Goal: Information Seeking & Learning: Learn about a topic

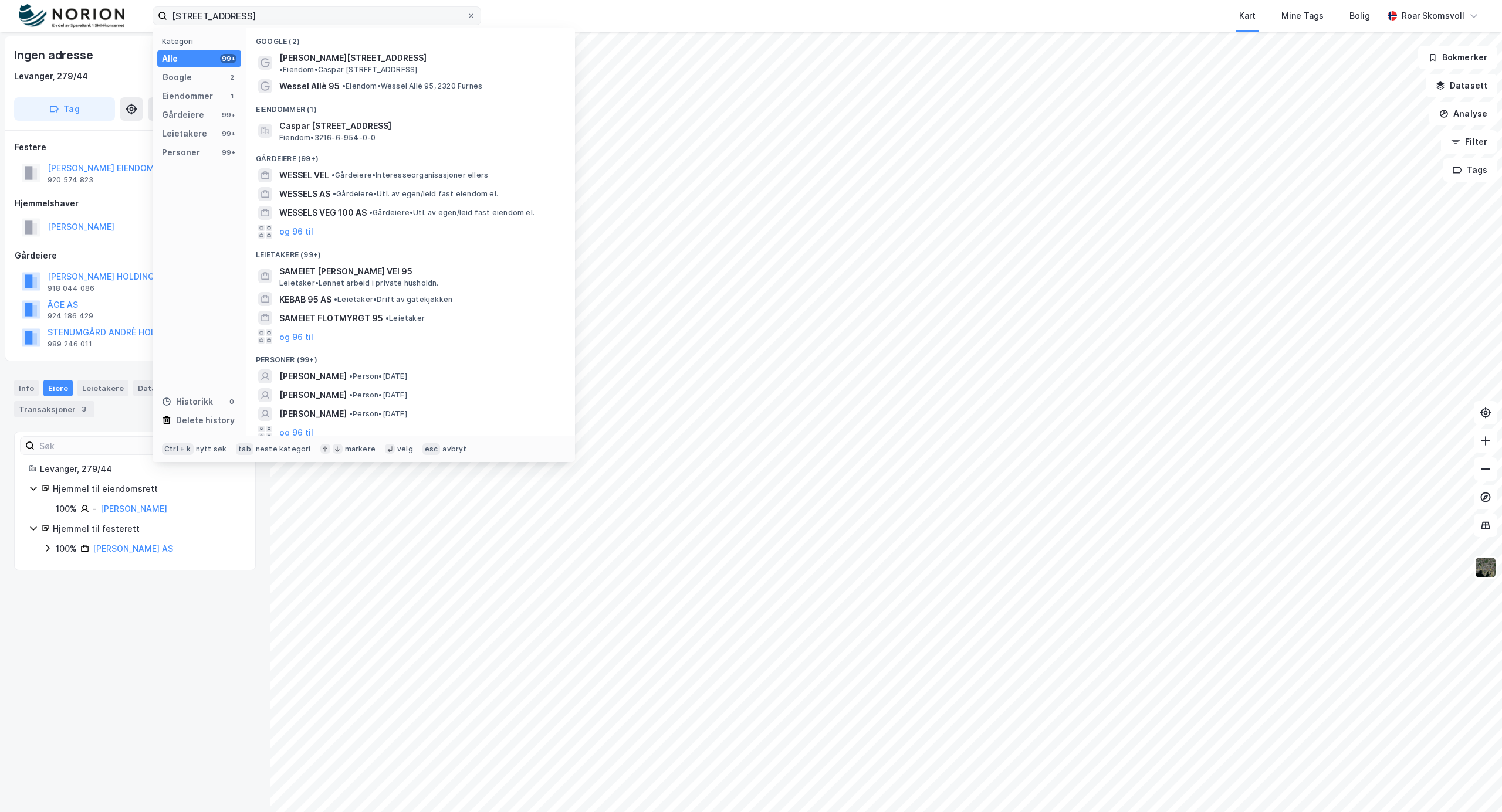
click at [223, 14] on input "wessels vei 95" at bounding box center [317, 15] width 299 height 17
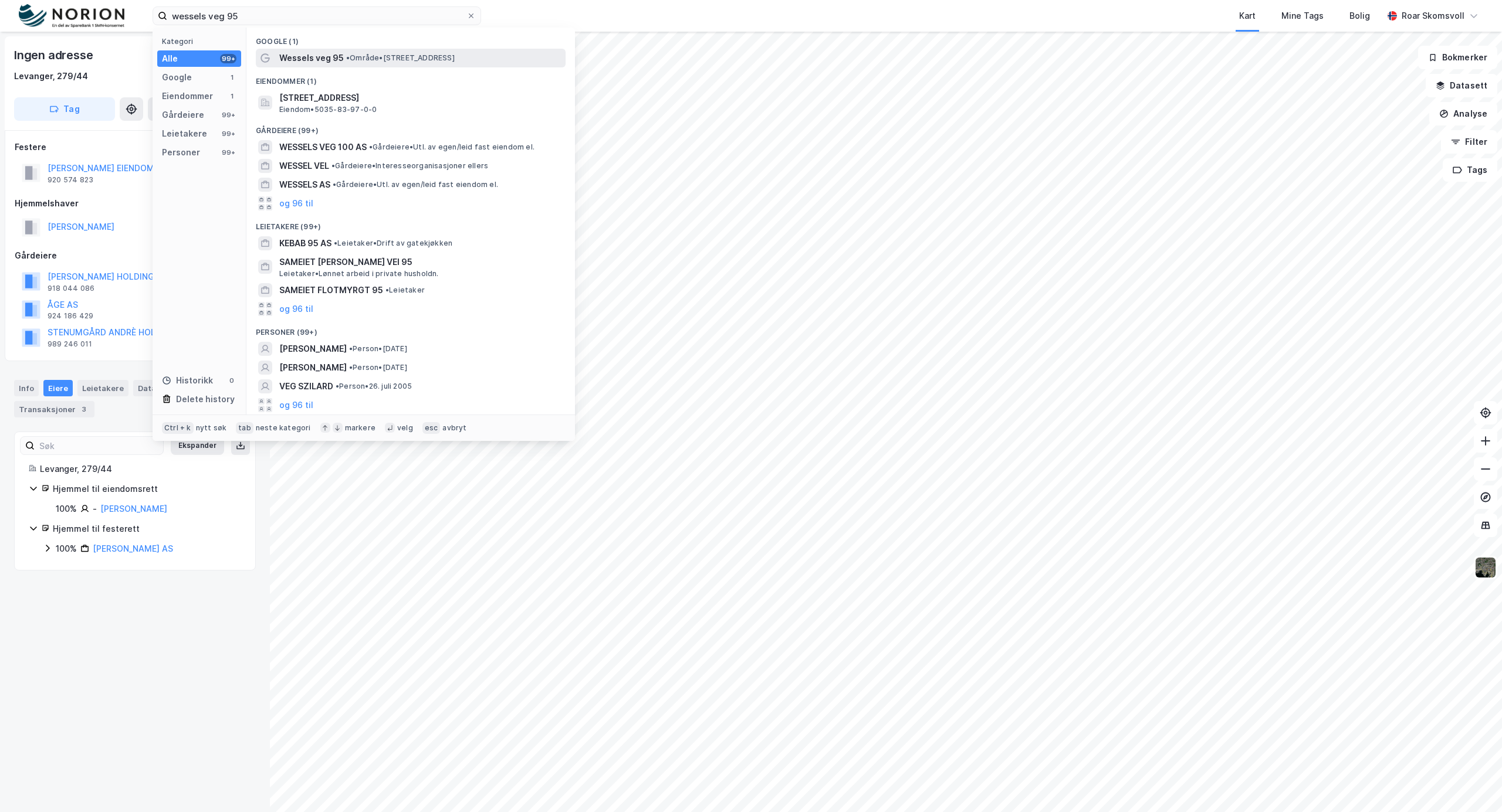
type input "wessels veg 95"
click at [455, 57] on span "• Område • [STREET_ADDRESS]" at bounding box center [400, 58] width 108 height 9
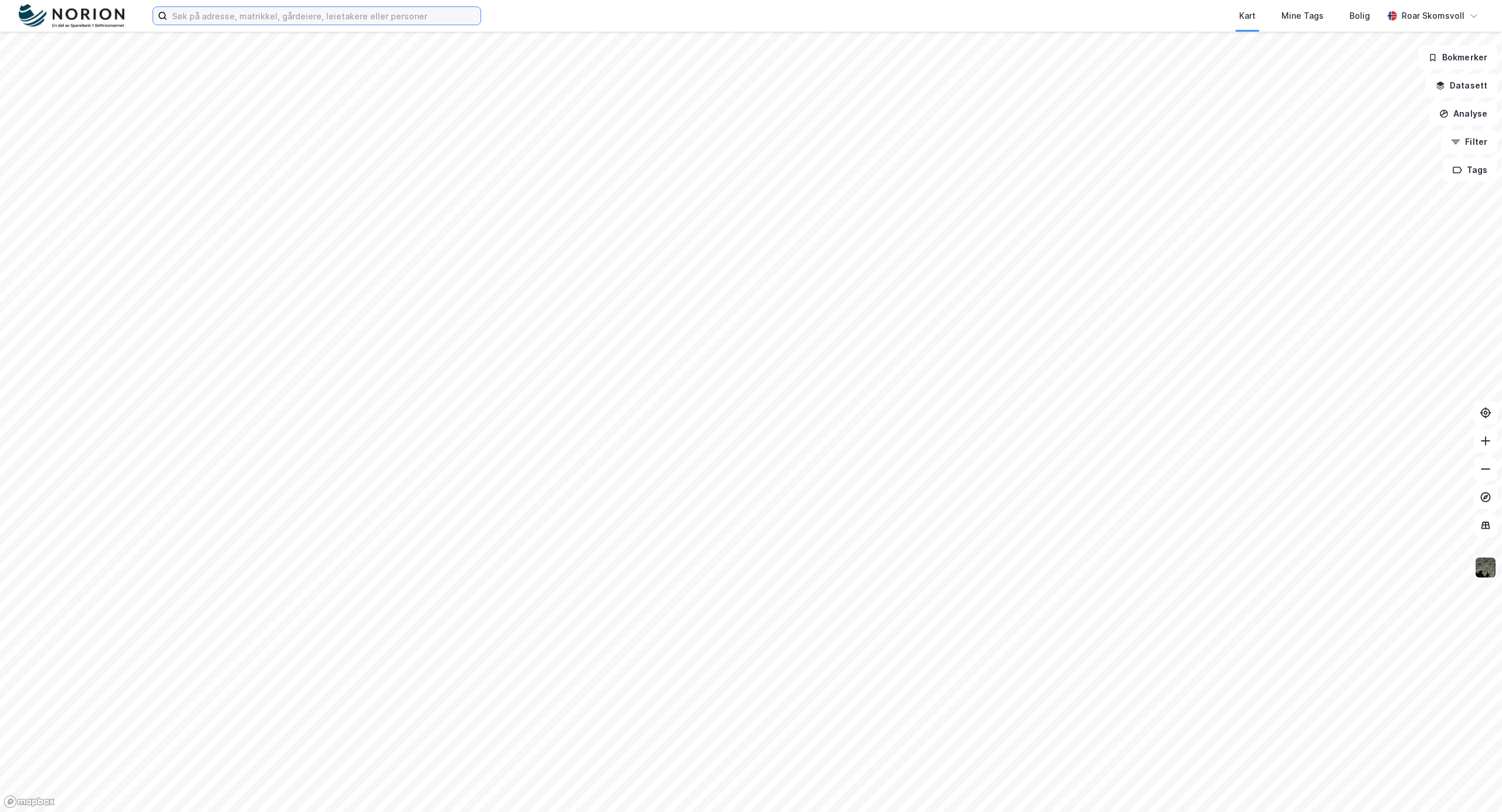
click at [322, 11] on input at bounding box center [324, 15] width 313 height 17
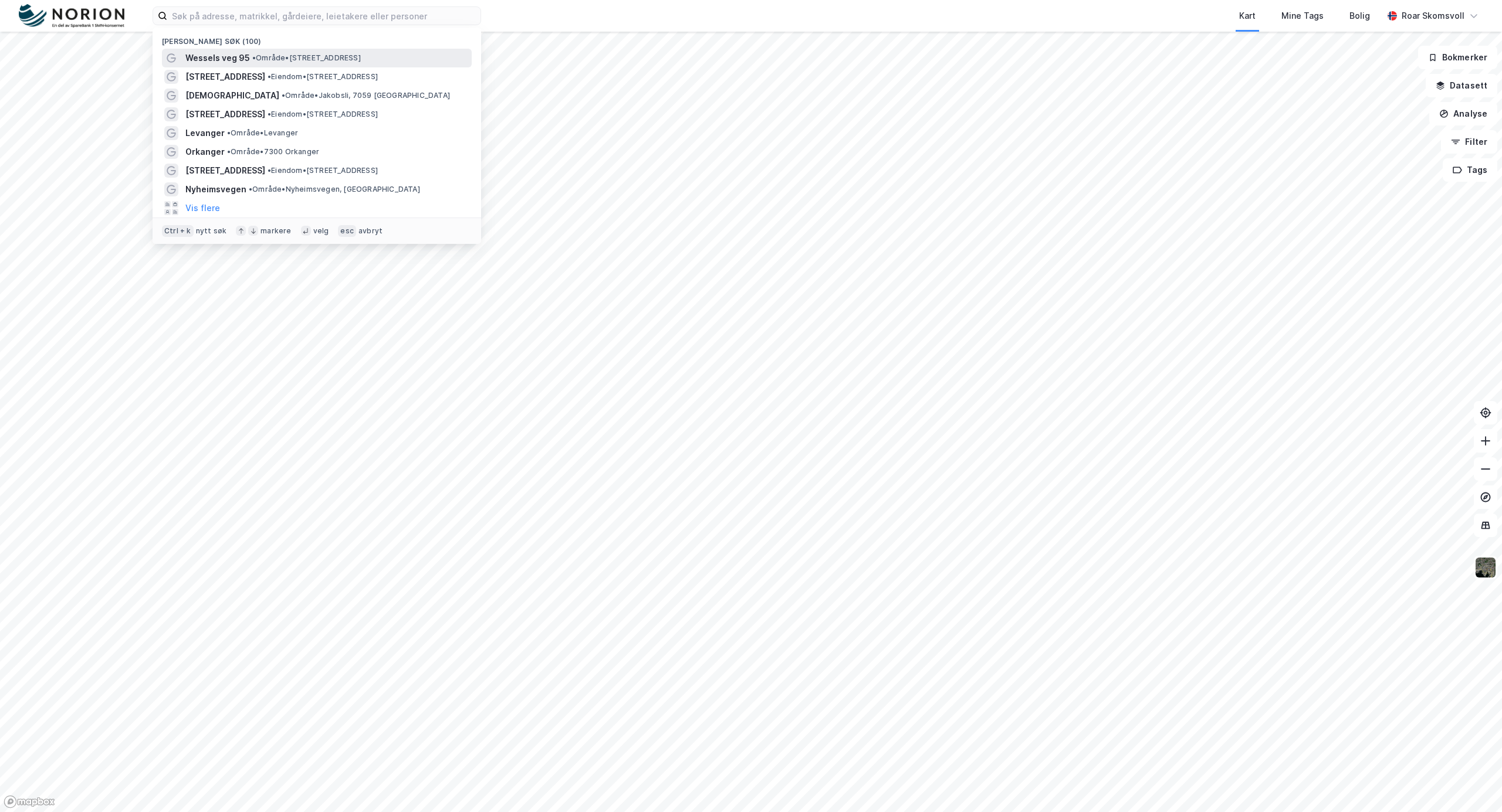
click at [319, 59] on span "• Område • Wessels veg 95, 7502 Stjørdal" at bounding box center [306, 58] width 108 height 9
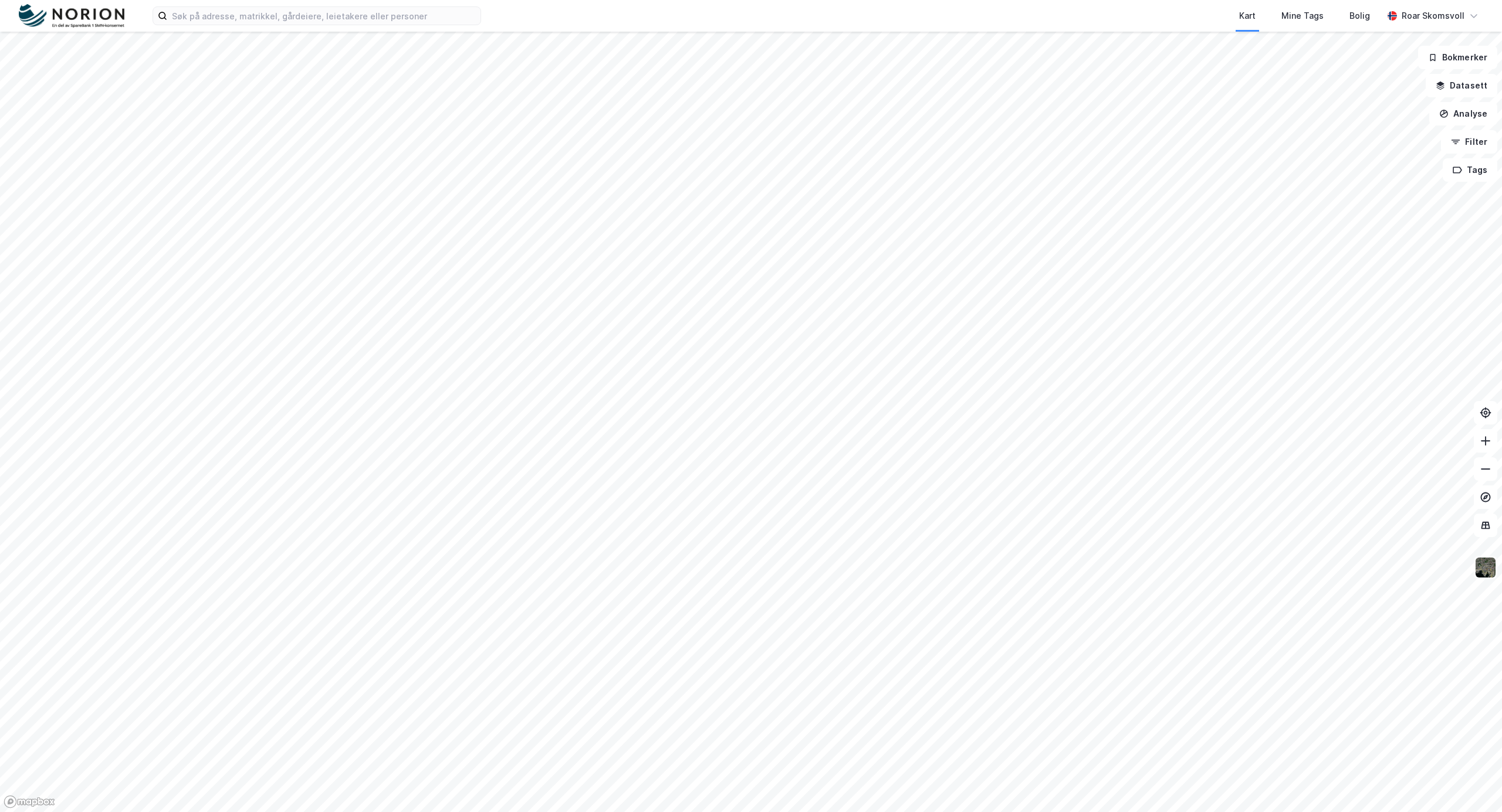
click at [1482, 577] on img at bounding box center [1486, 567] width 23 height 23
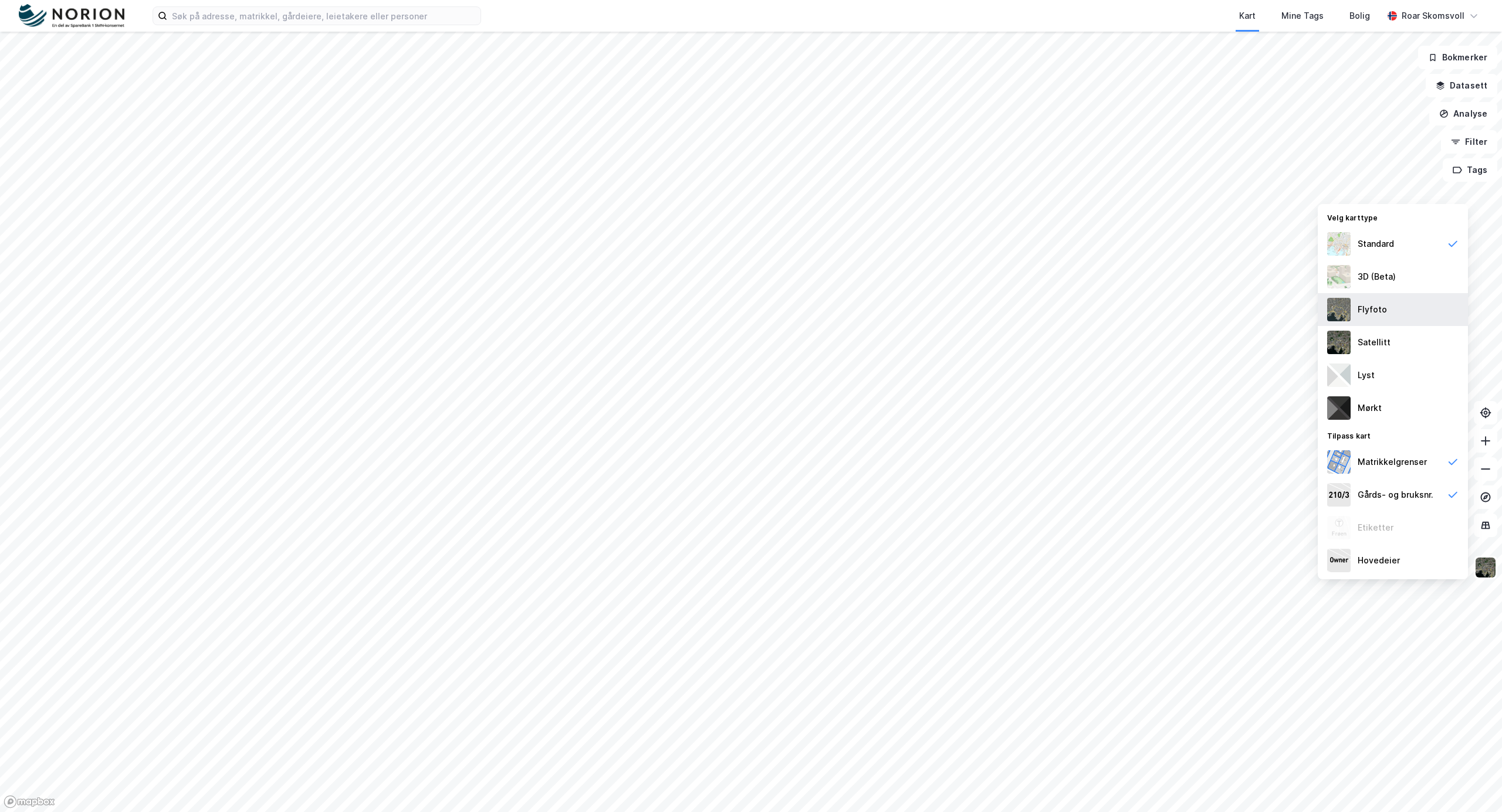
click at [1409, 303] on div "Flyfoto" at bounding box center [1393, 310] width 150 height 33
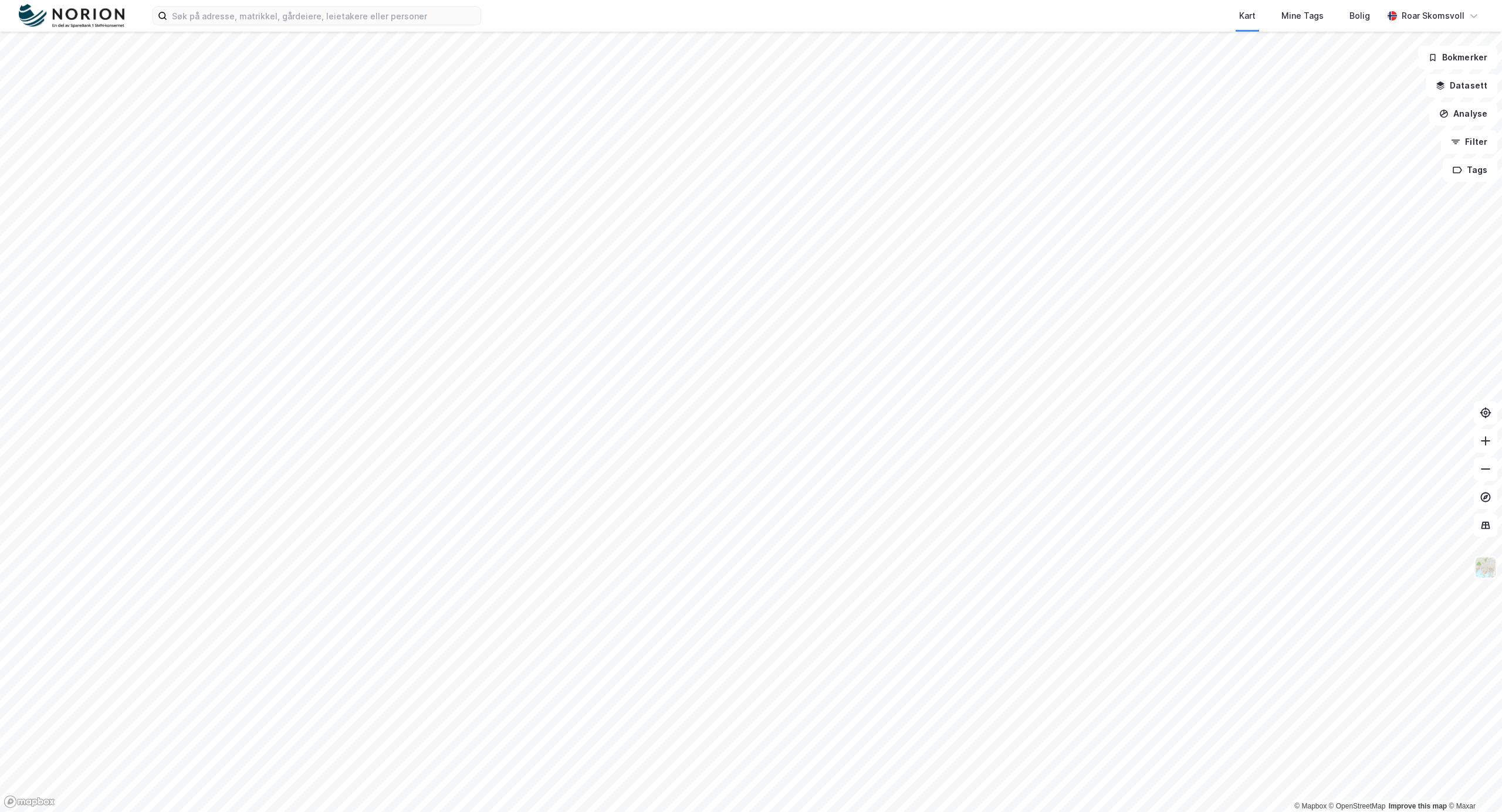
drag, startPoint x: 1491, startPoint y: 563, endPoint x: 1478, endPoint y: 561, distance: 13.2
click at [1489, 562] on img at bounding box center [1486, 567] width 23 height 23
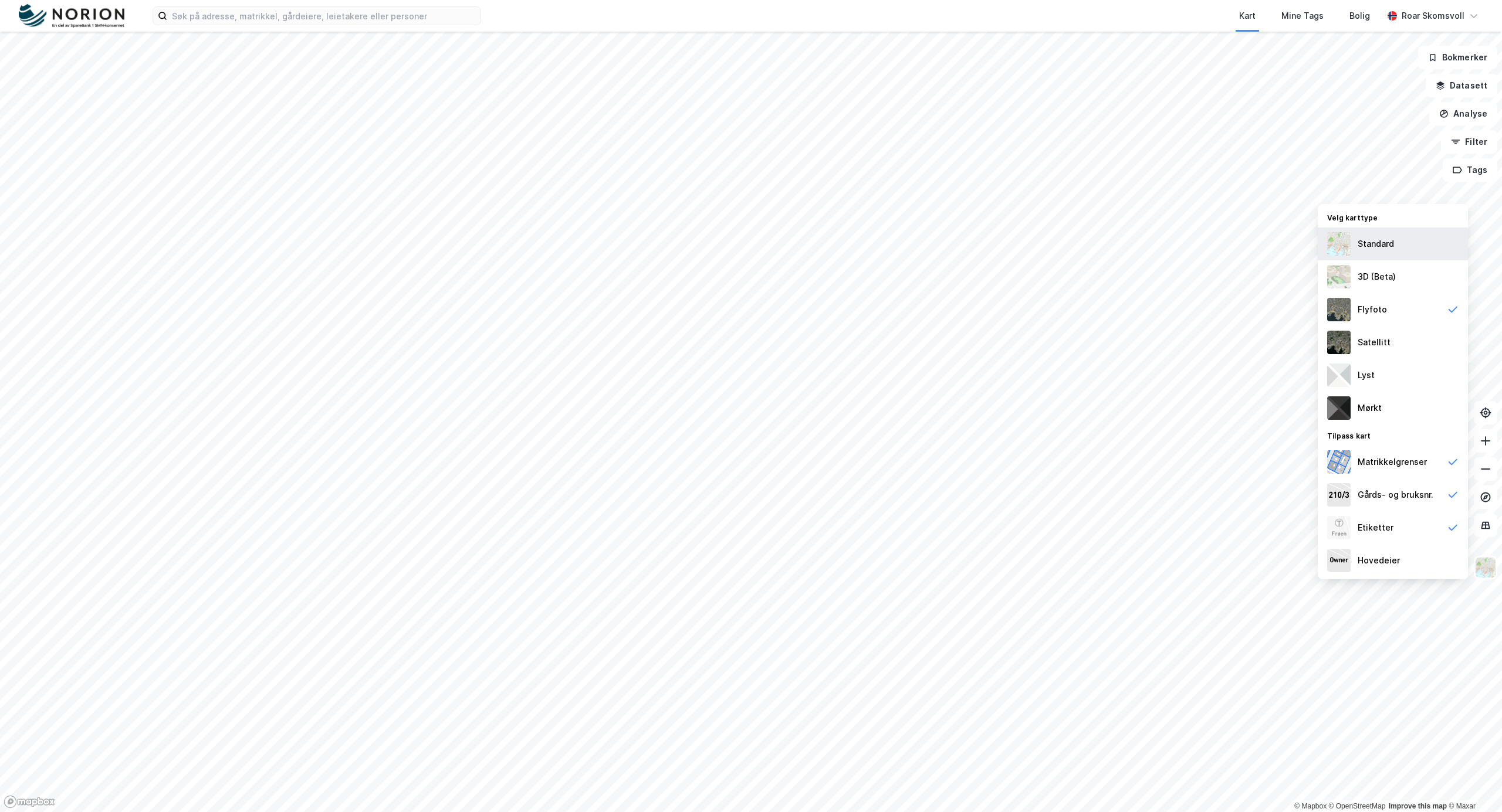
click at [1368, 238] on div "Standard" at bounding box center [1376, 244] width 36 height 14
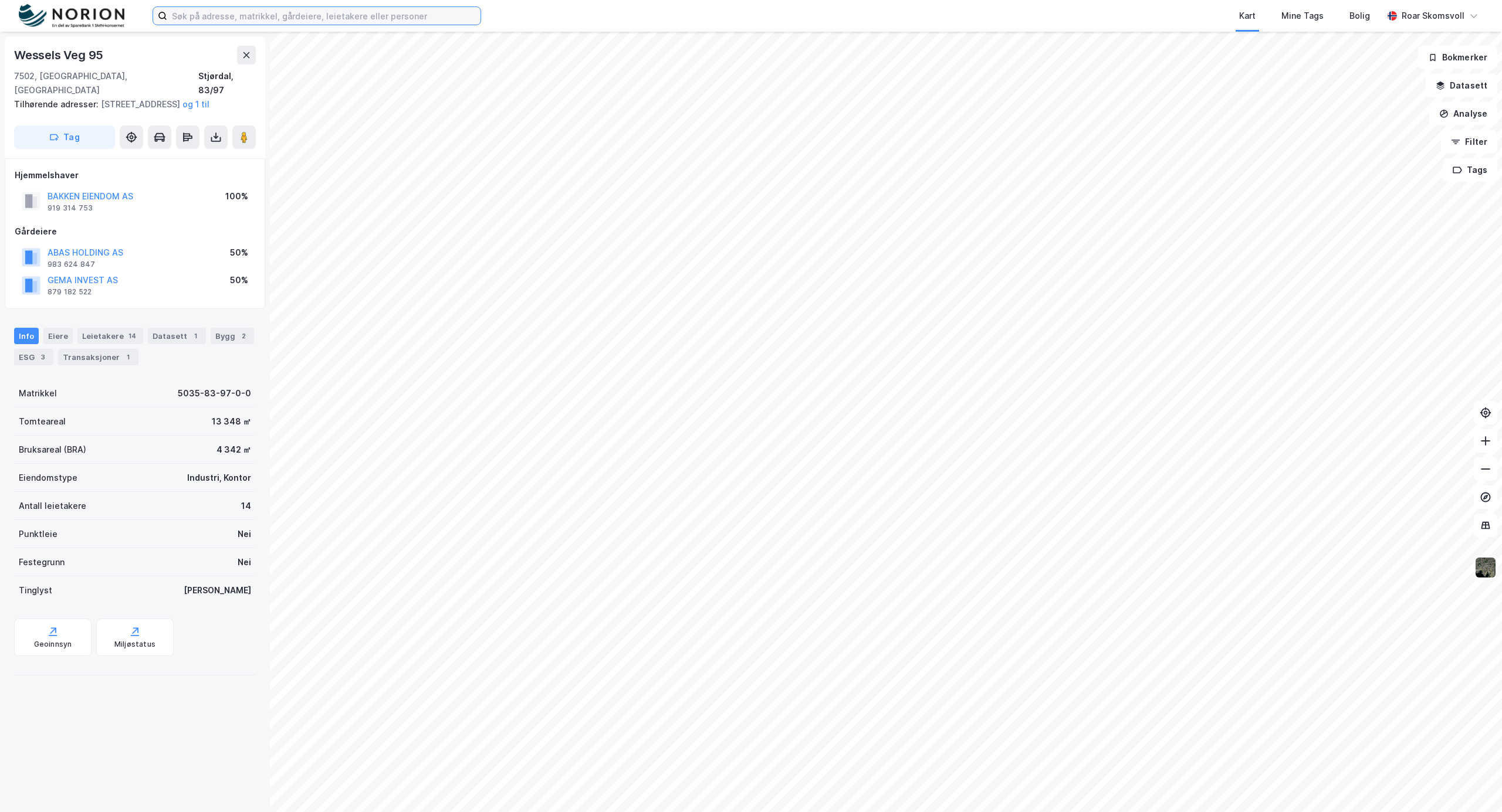
click at [308, 11] on input at bounding box center [324, 15] width 313 height 17
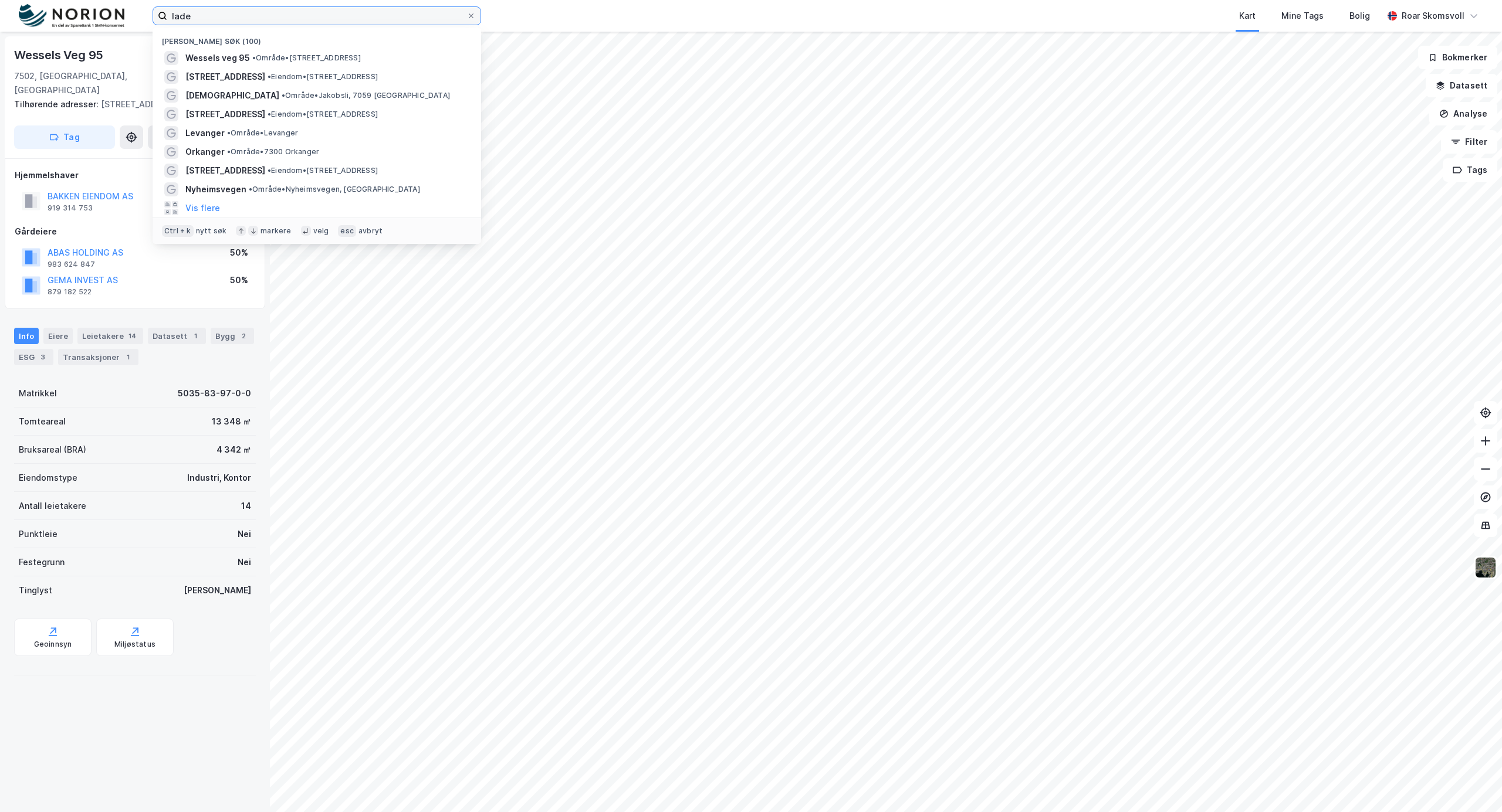
type input "lade"
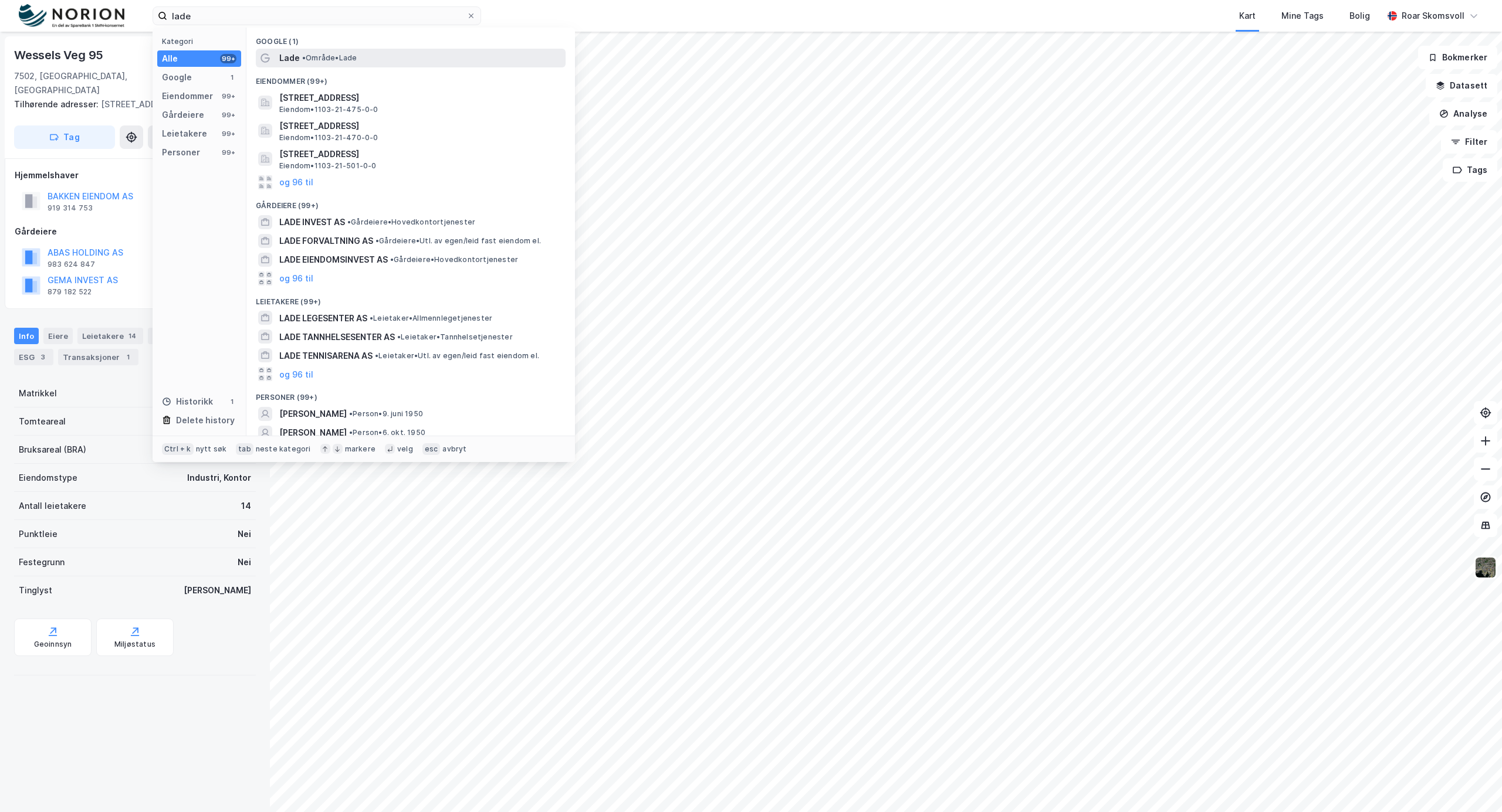
click at [289, 55] on span "Lade" at bounding box center [289, 57] width 21 height 14
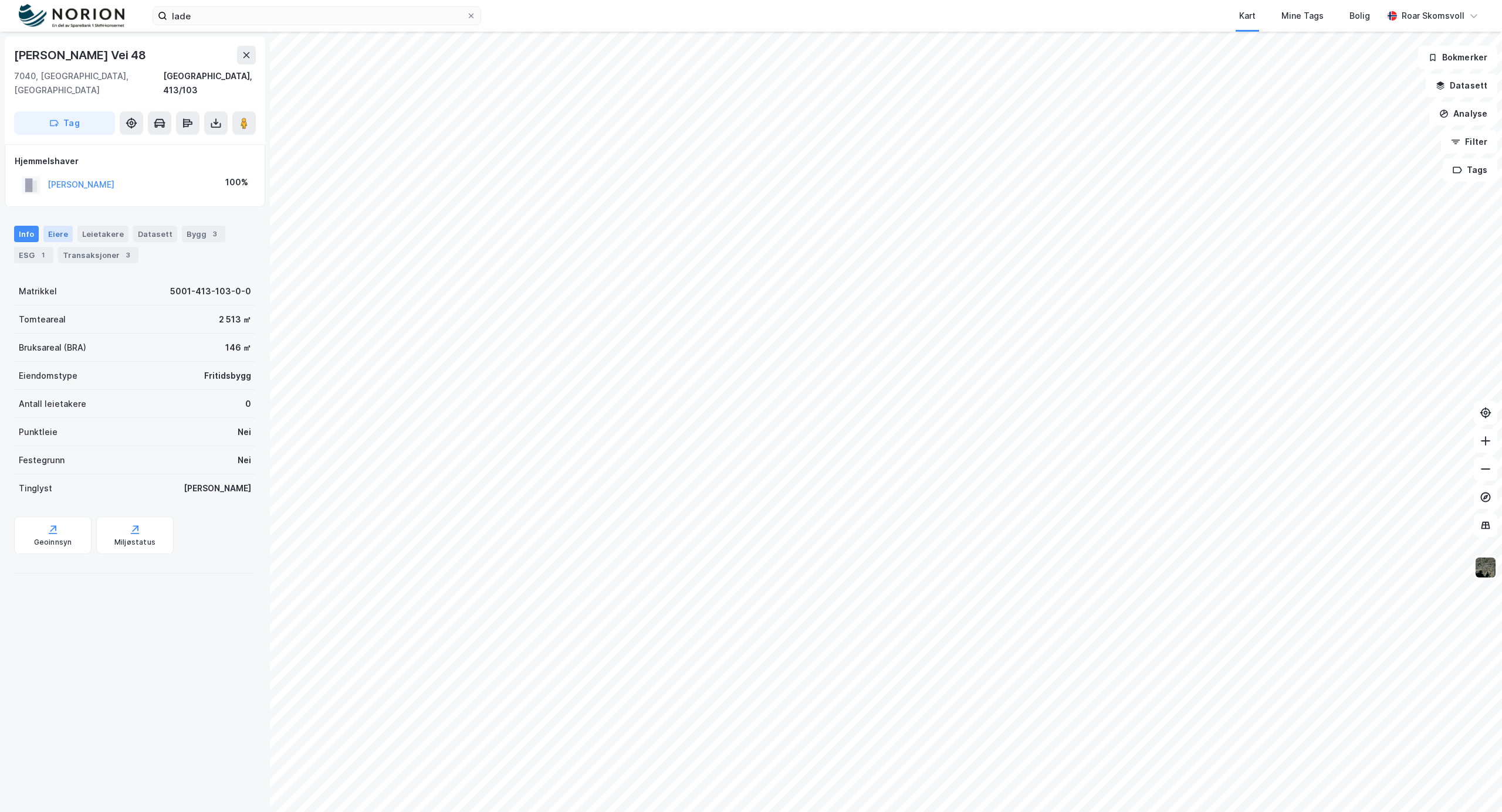
click at [55, 226] on div "Eiere" at bounding box center [58, 234] width 29 height 16
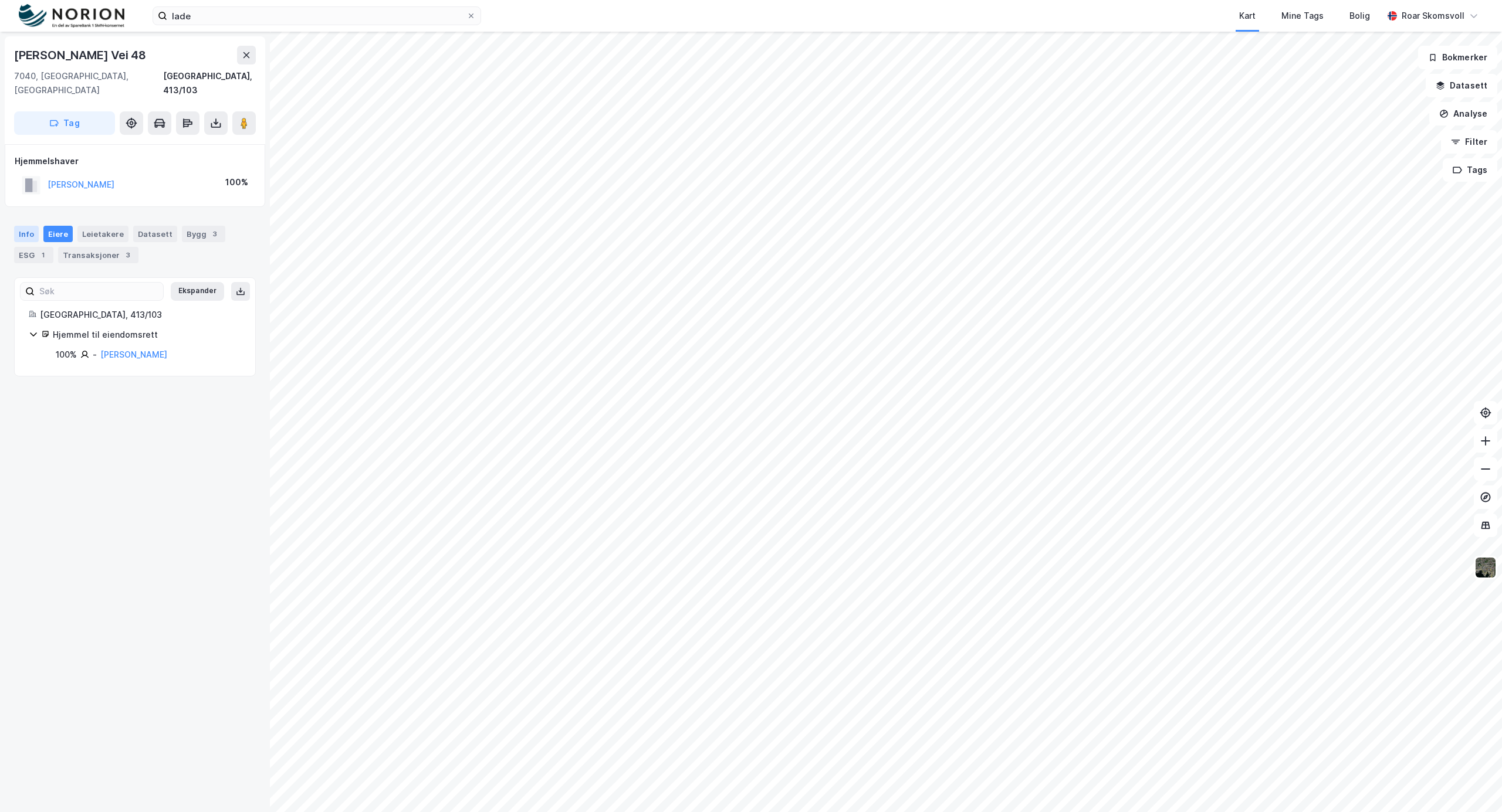
click at [23, 226] on div "Info" at bounding box center [25, 234] width 25 height 16
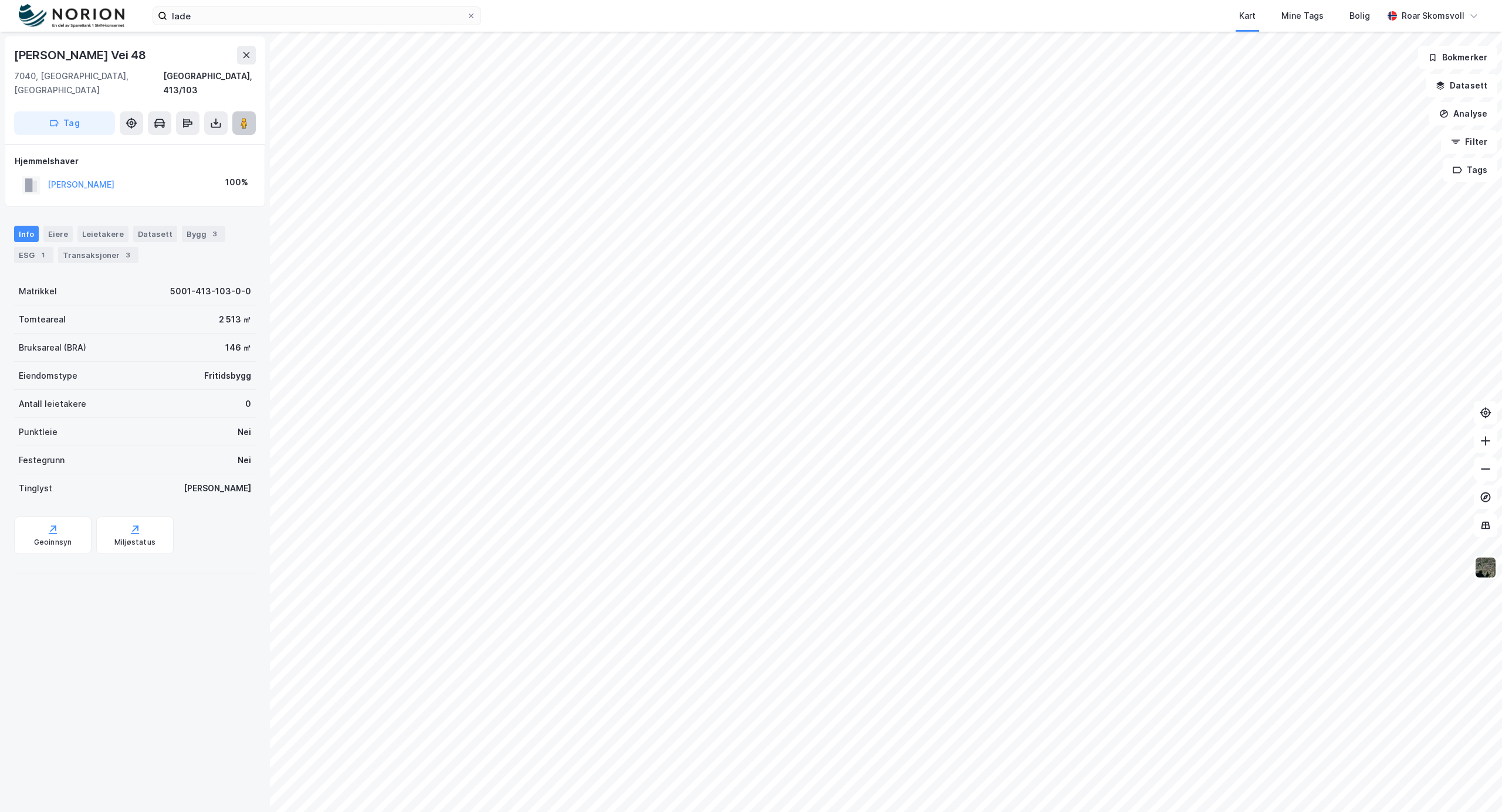
click at [242, 117] on image at bounding box center [244, 123] width 7 height 12
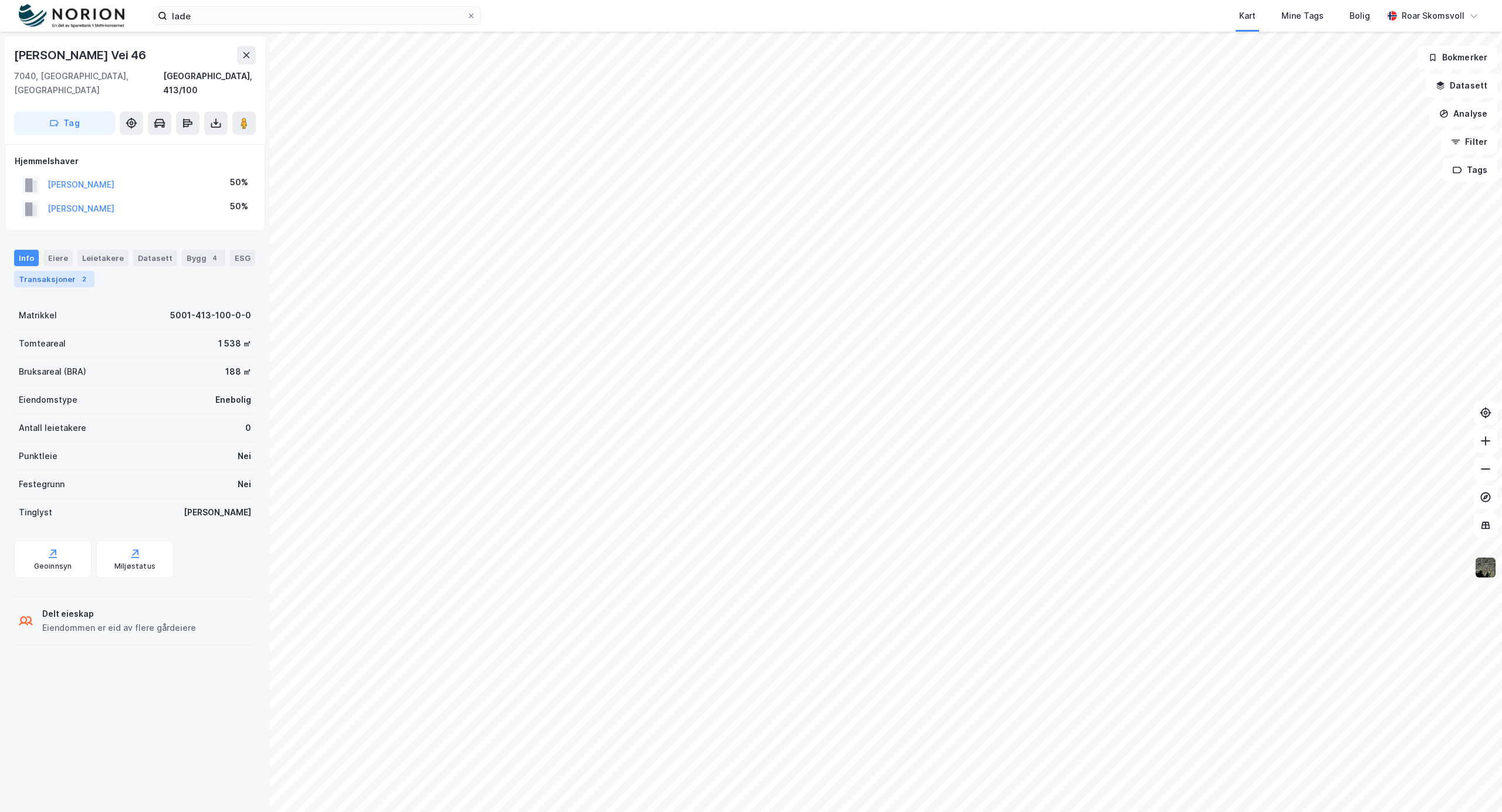
click at [82, 271] on div "Transaksjoner 2" at bounding box center [54, 279] width 80 height 16
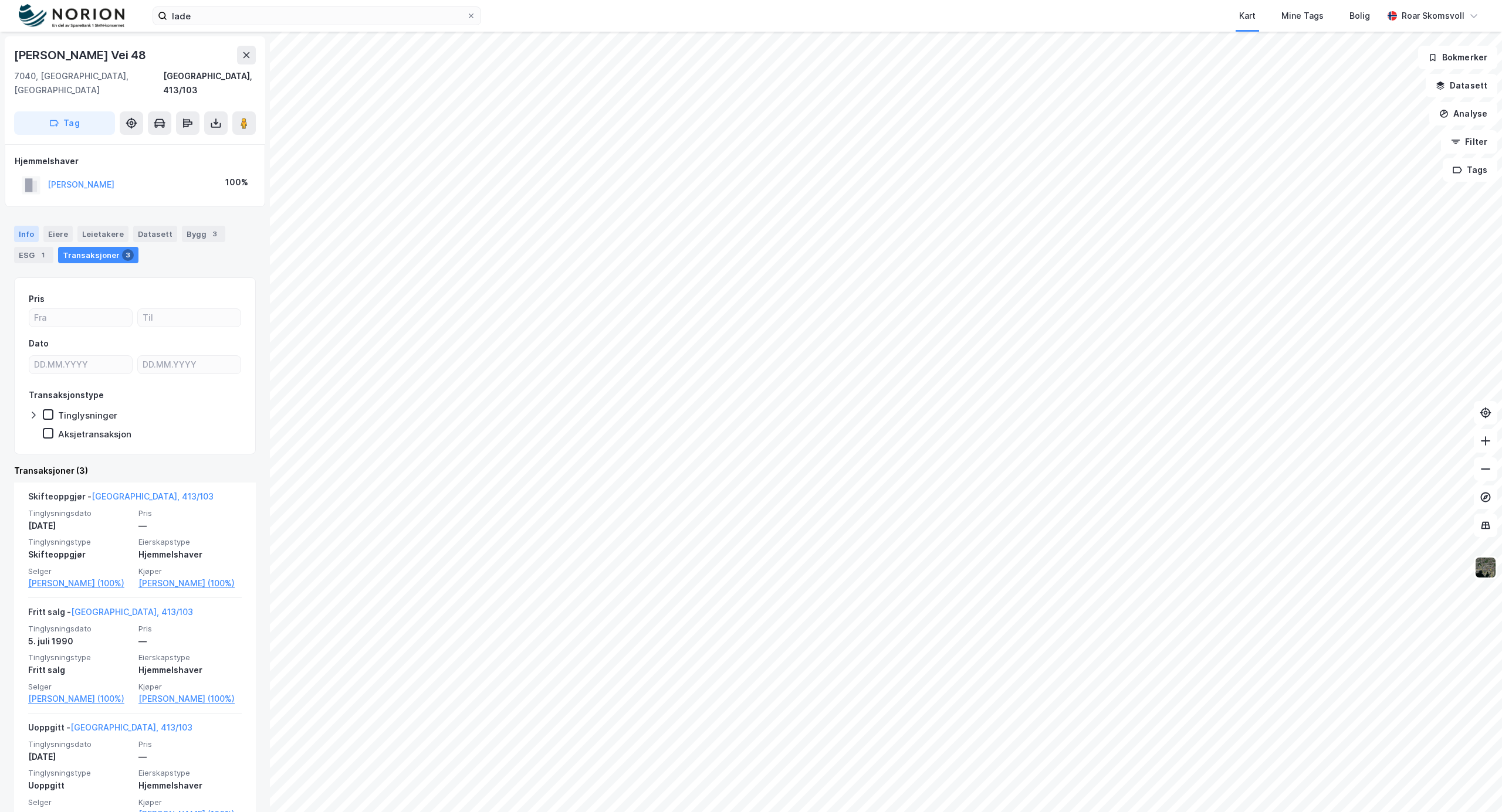
click at [17, 226] on div "Info" at bounding box center [25, 234] width 25 height 16
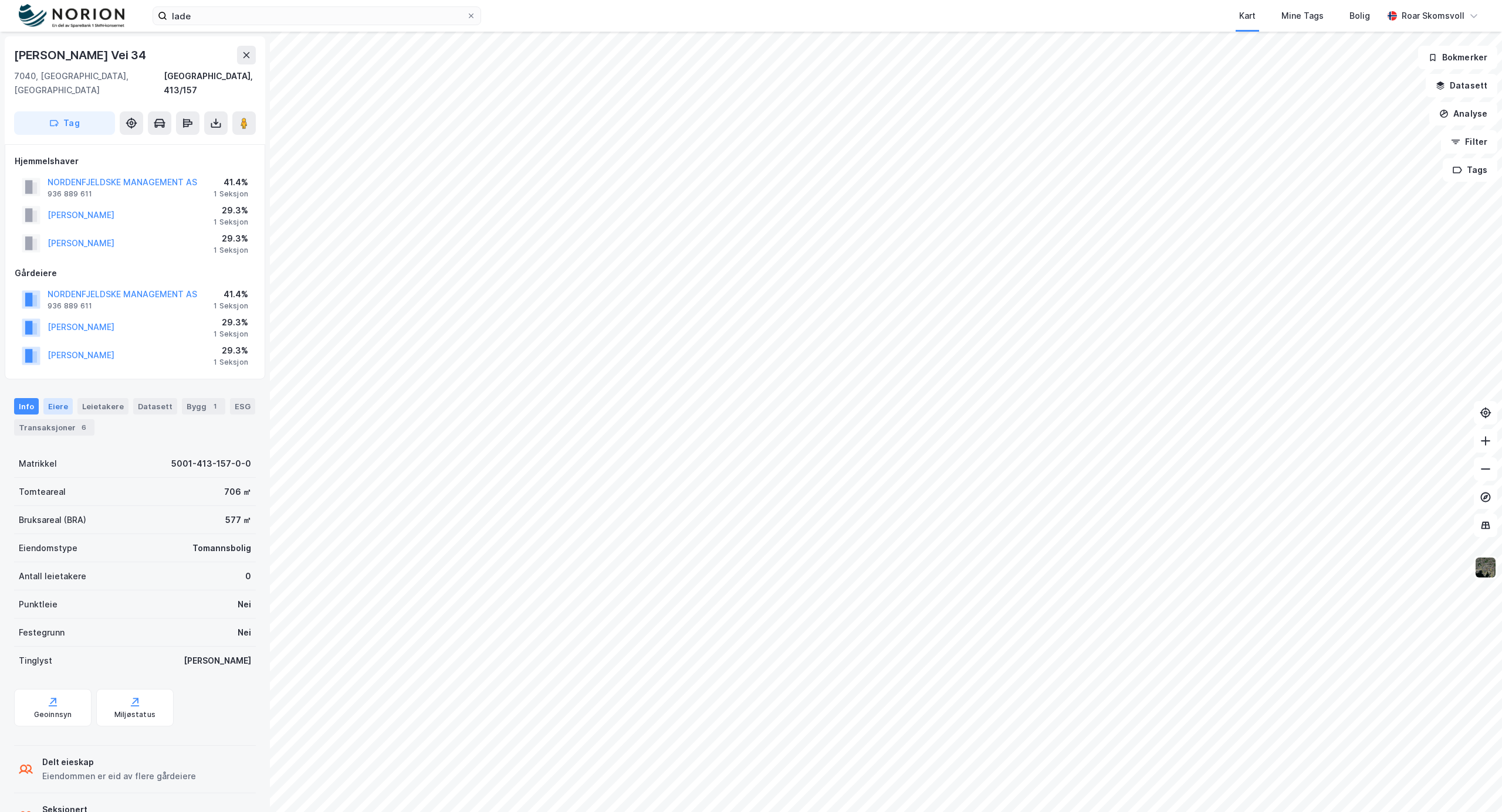
click at [56, 398] on div "Eiere" at bounding box center [58, 406] width 29 height 16
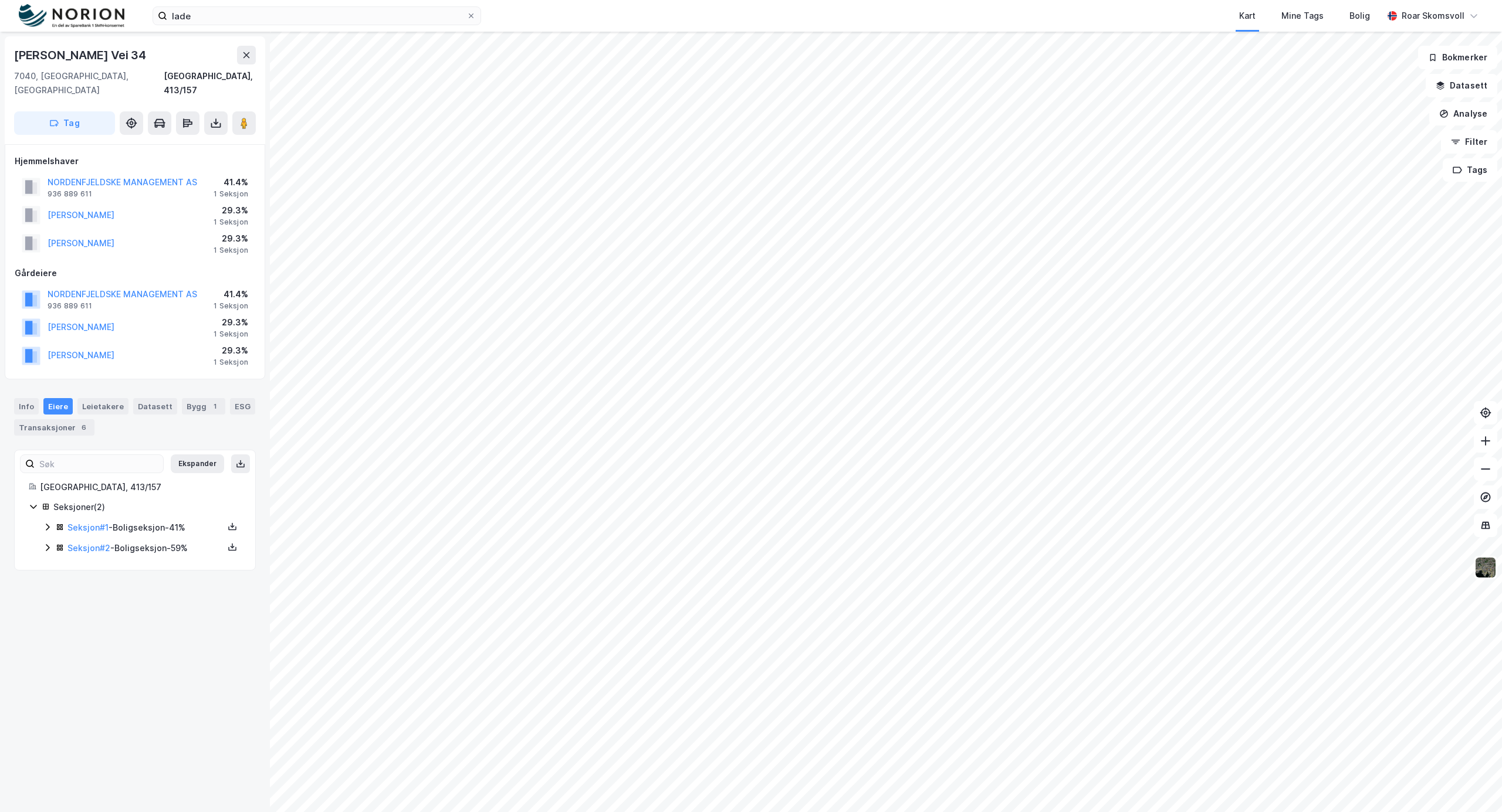
click at [47, 524] on icon at bounding box center [47, 527] width 4 height 7
click at [50, 617] on icon at bounding box center [47, 622] width 9 height 9
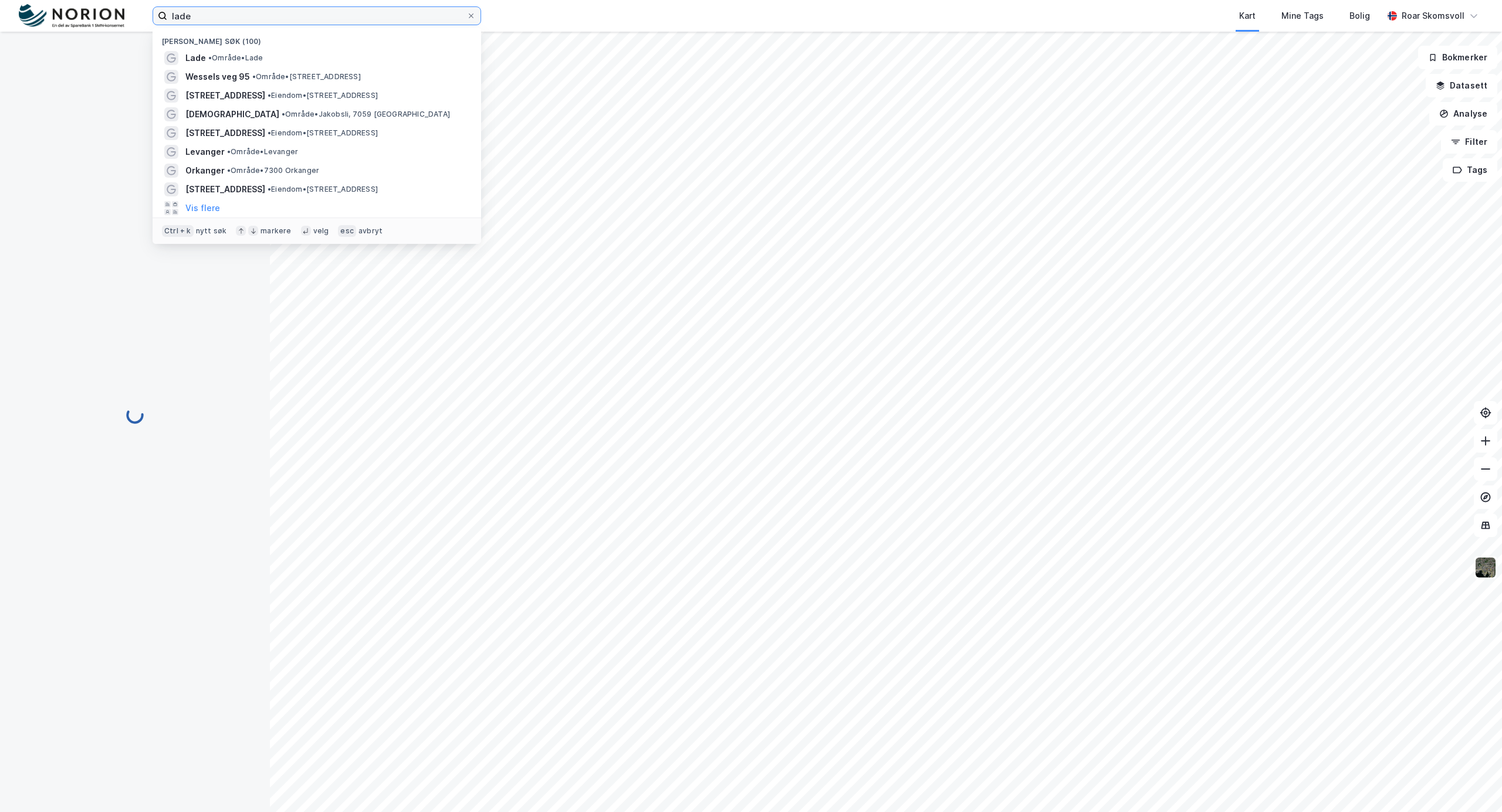
click at [193, 17] on input "lade" at bounding box center [317, 15] width 299 height 17
click at [221, 13] on input "lade" at bounding box center [317, 15] width 299 height 17
click at [64, 110] on div at bounding box center [135, 415] width 242 height 767
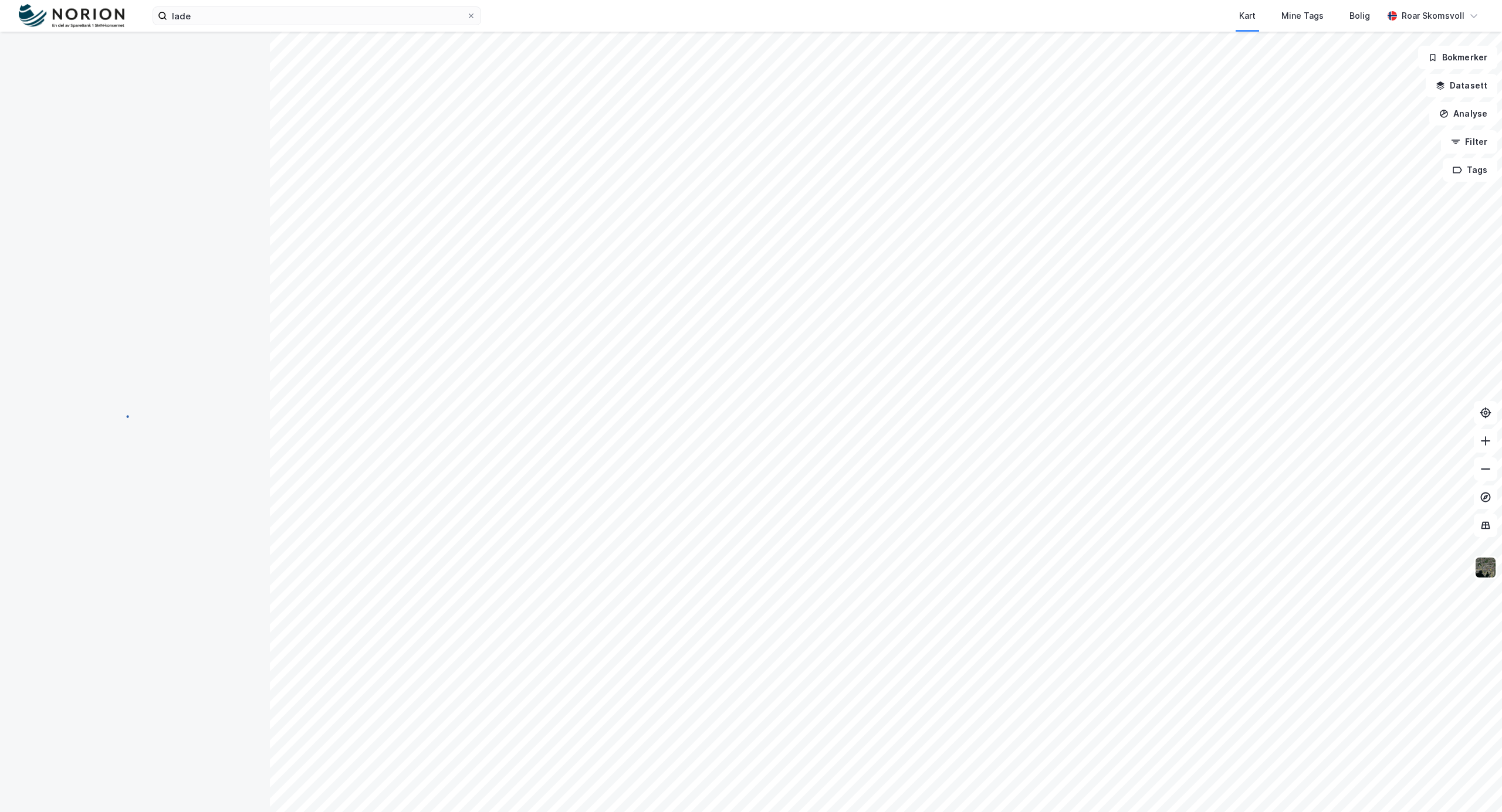
click at [184, 194] on div at bounding box center [135, 415] width 242 height 767
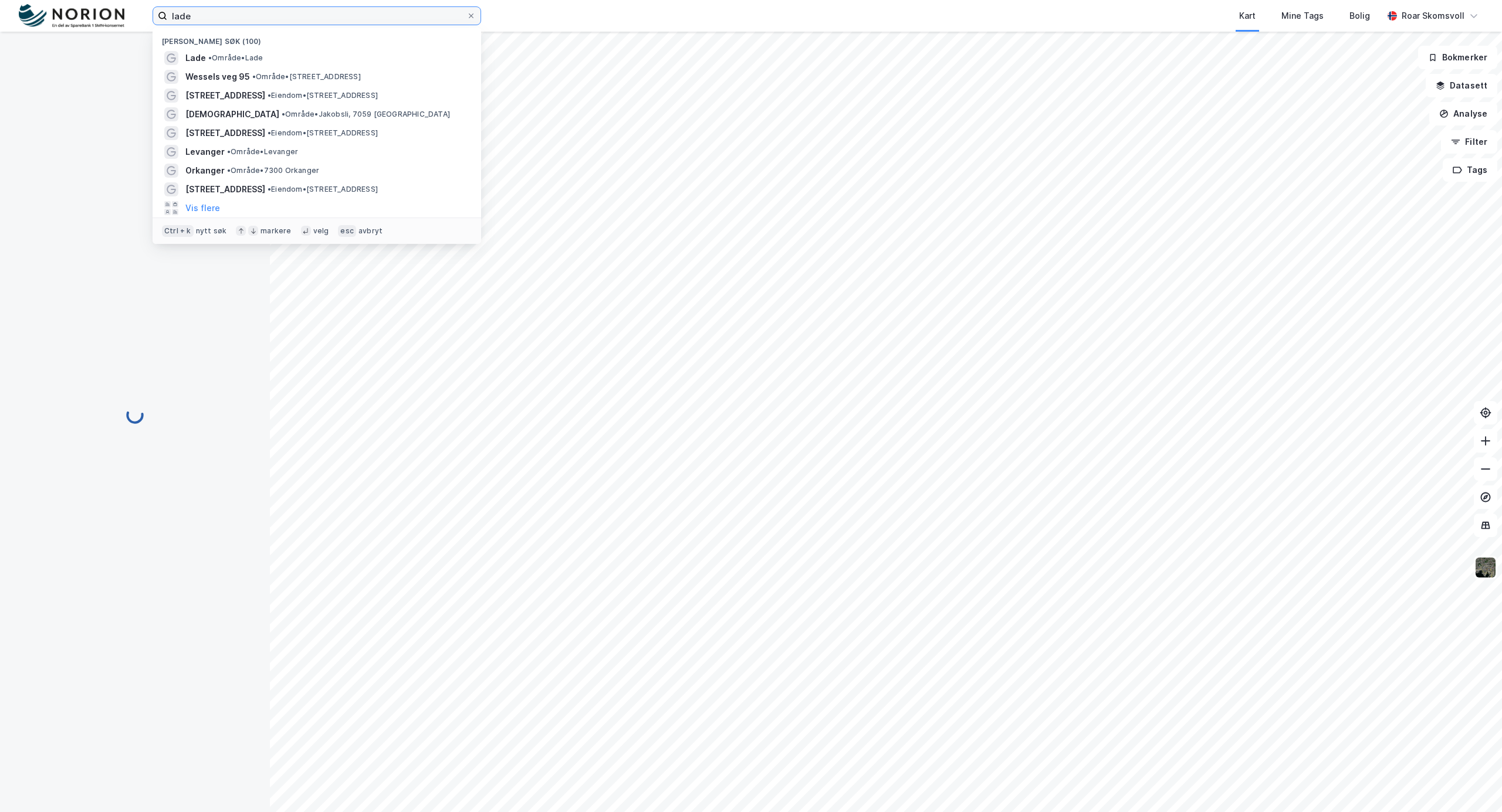
click at [258, 9] on input "lade" at bounding box center [317, 15] width 299 height 17
click at [198, 56] on span "Lade" at bounding box center [196, 57] width 21 height 14
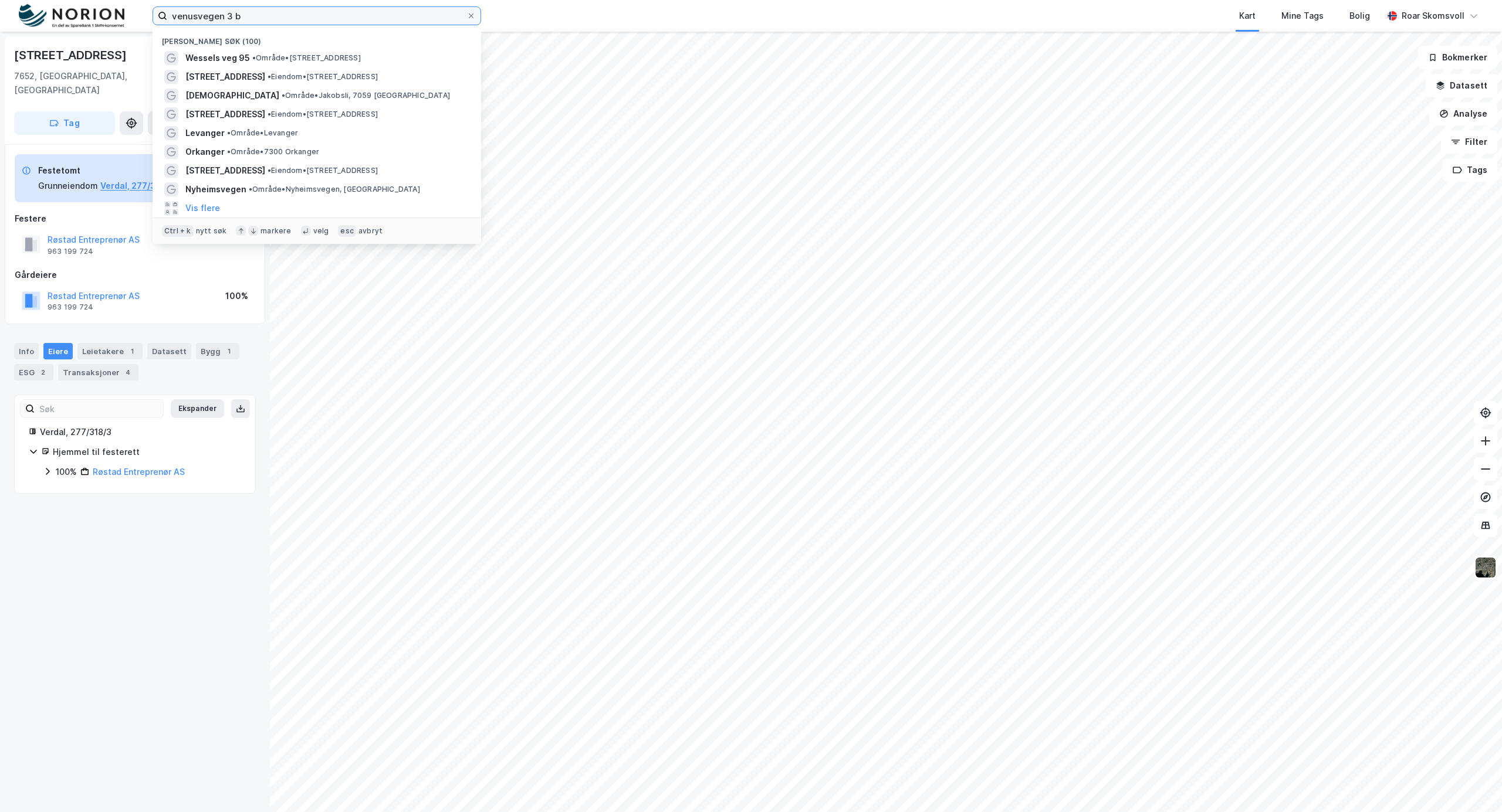
drag, startPoint x: 263, startPoint y: 14, endPoint x: 138, endPoint y: 0, distance: 125.8
click at [138, 0] on div "venusvegen 3 b Nylige søk (100) Wessels veg 95 • Område • [STREET_ADDRESS] • Ei…" at bounding box center [751, 15] width 1502 height 32
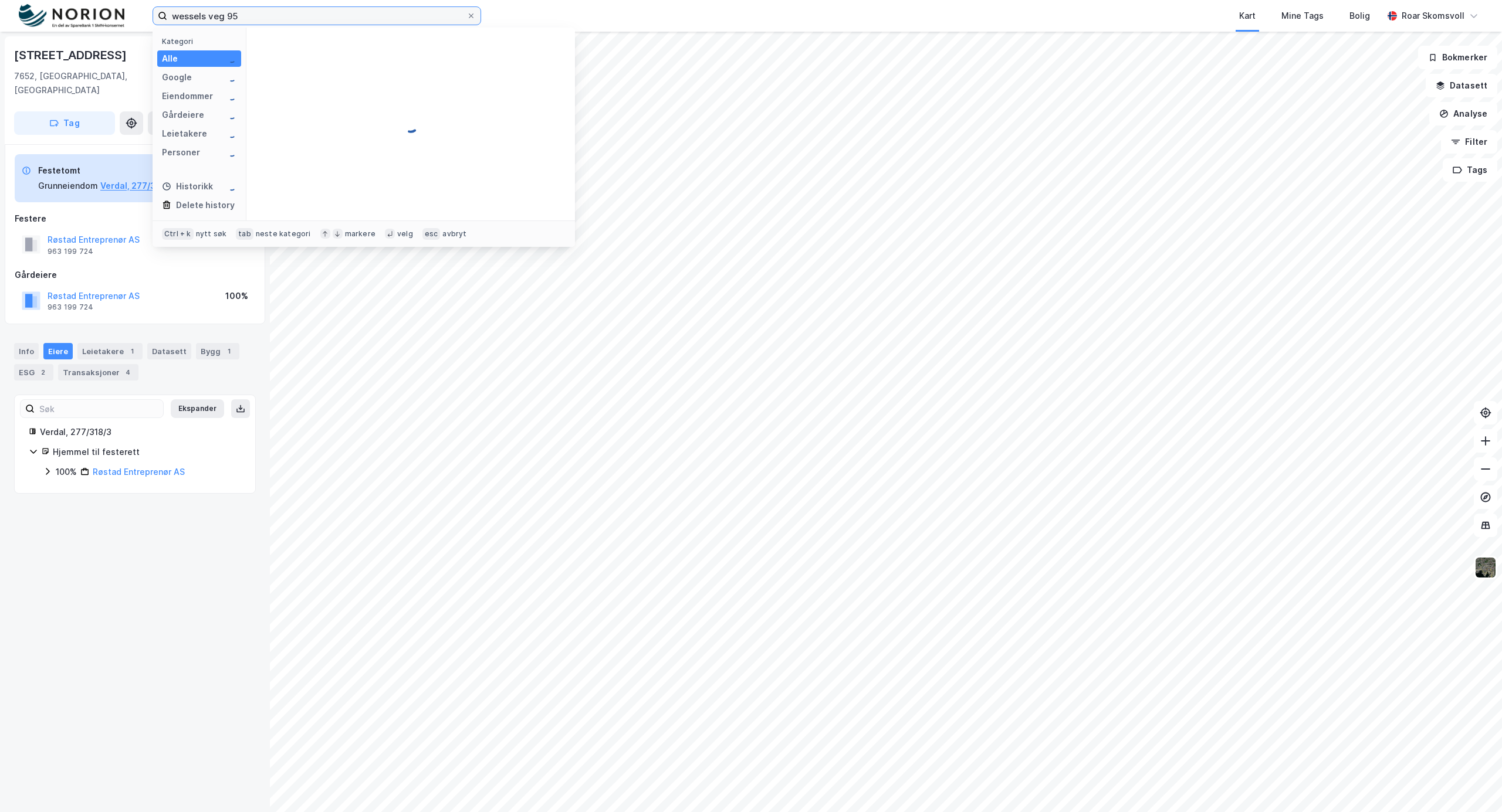
type input "wessels veg 95"
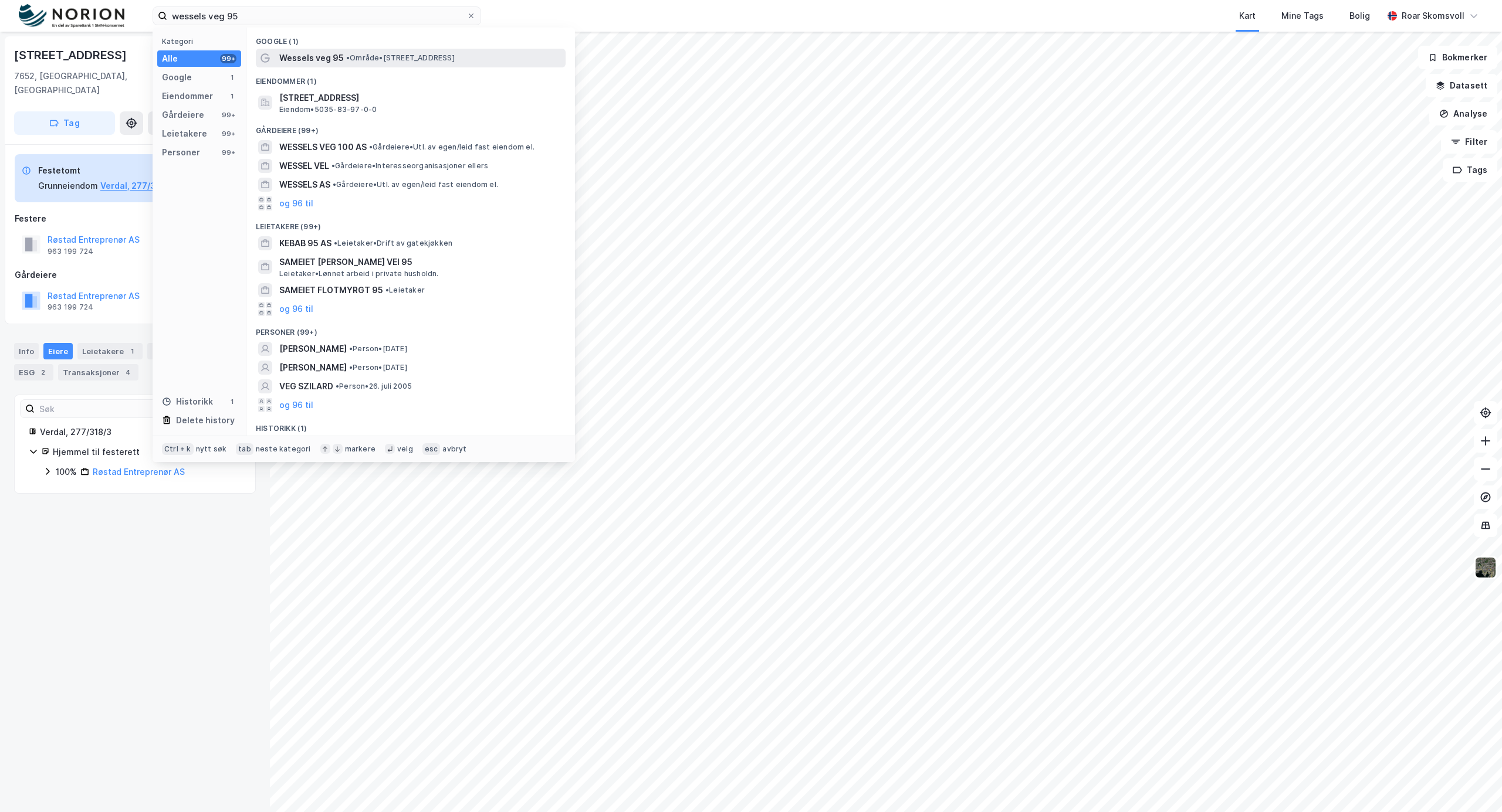
click at [378, 62] on span "• Område • Wessels veg 95, 7502 Stjørdal" at bounding box center [400, 58] width 108 height 9
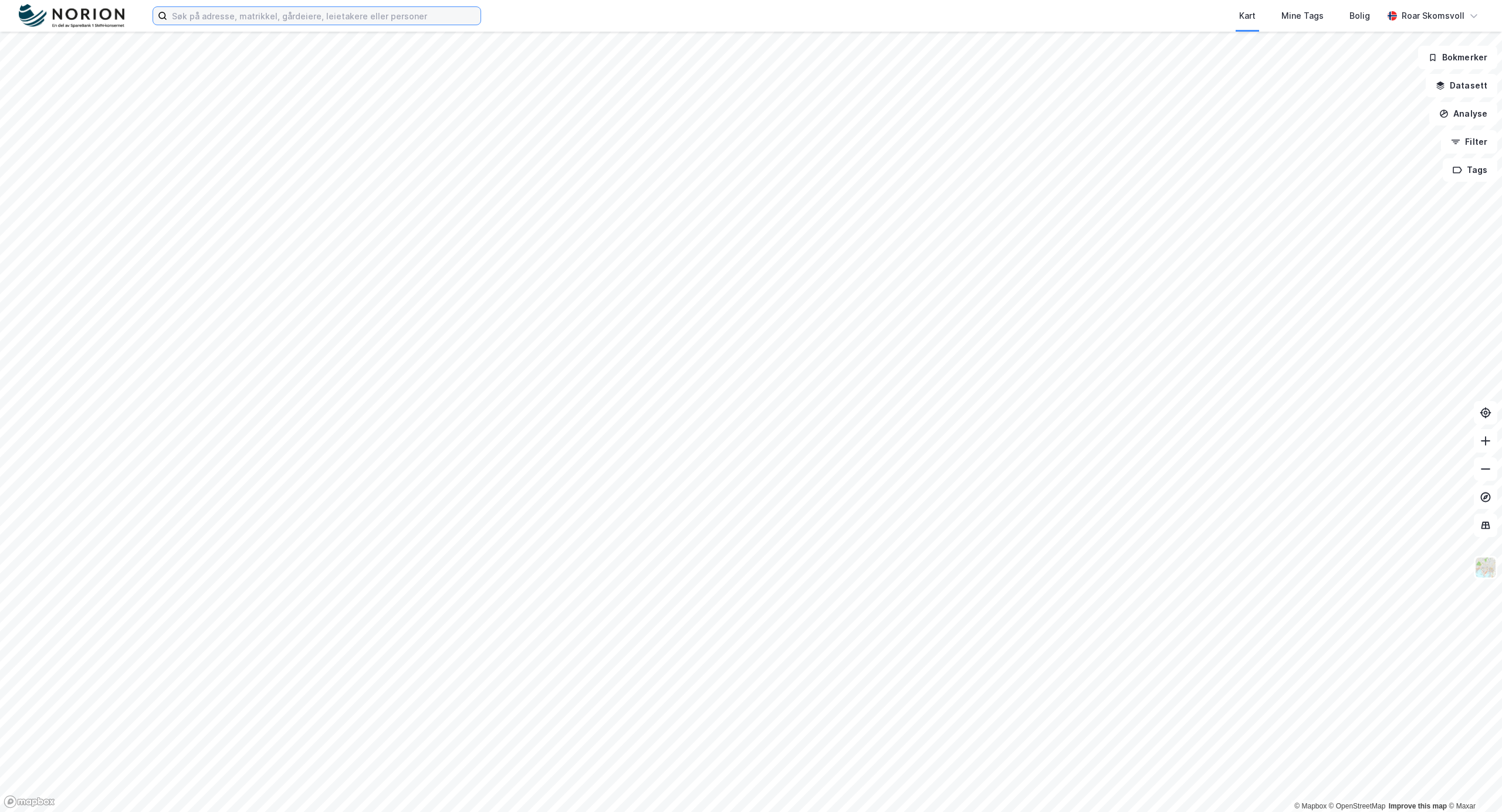
click at [224, 13] on input at bounding box center [324, 15] width 313 height 17
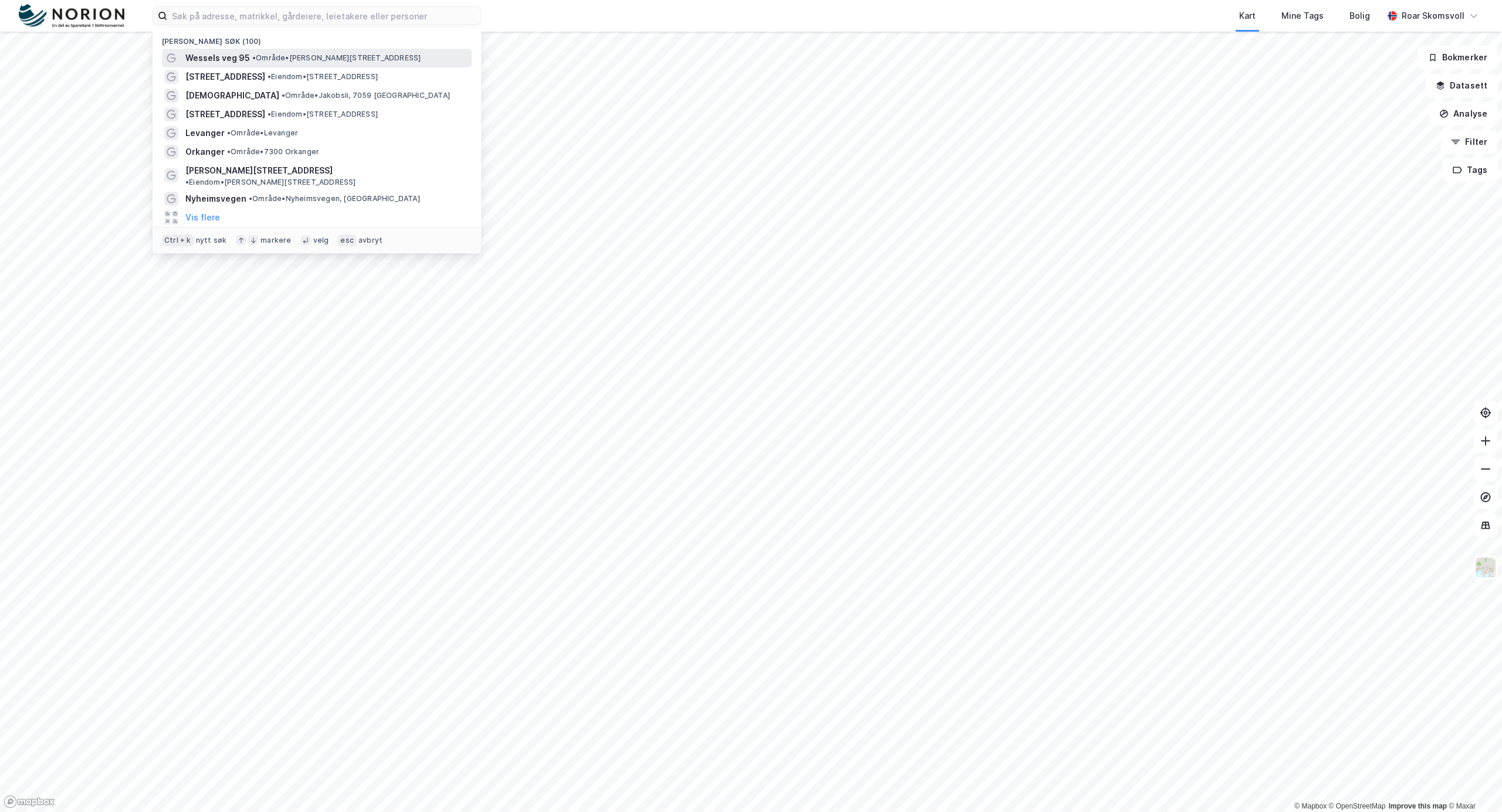
click at [227, 57] on span "Wessels veg 95" at bounding box center [217, 57] width 65 height 14
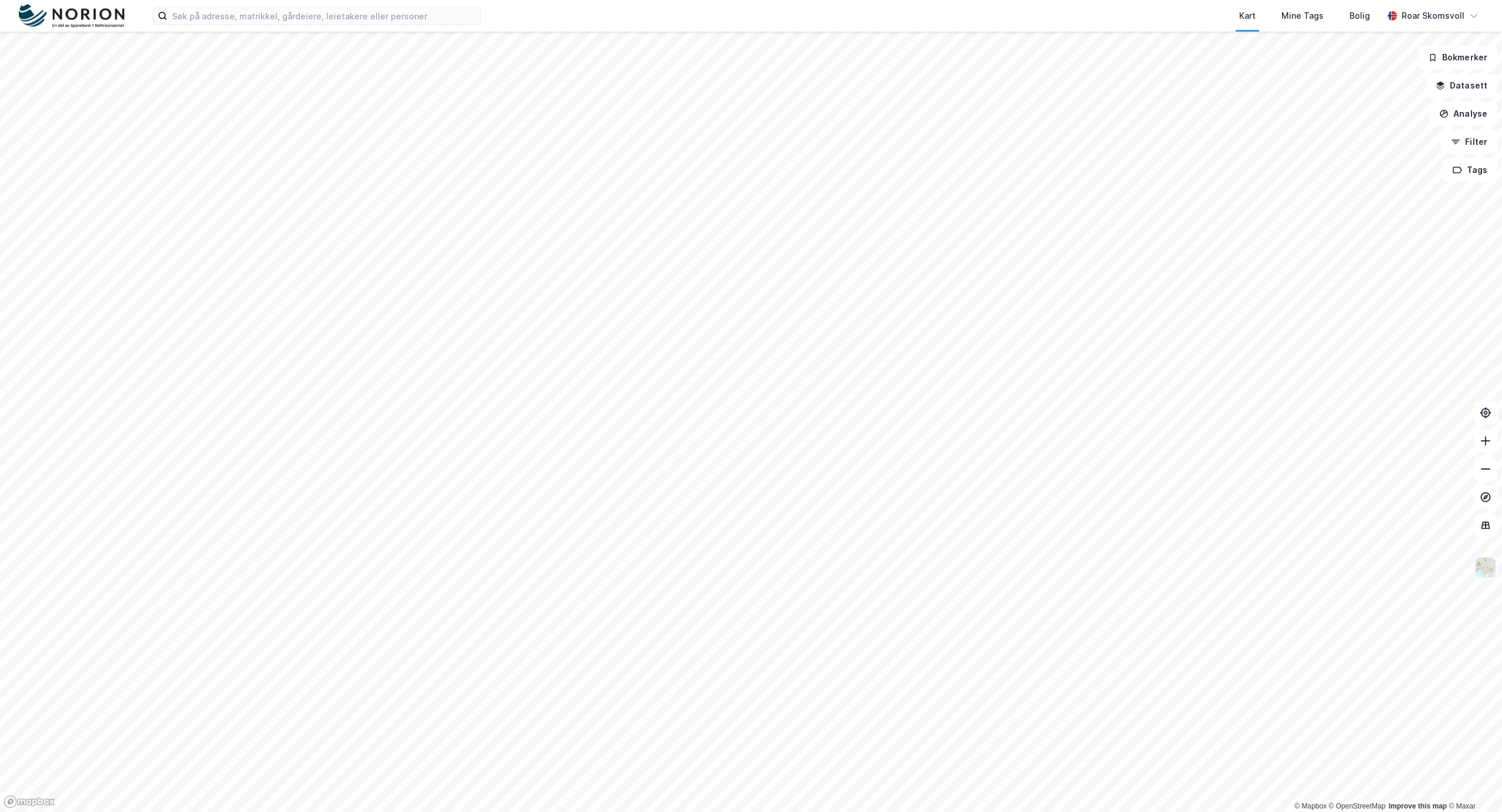
click at [1484, 570] on img at bounding box center [1486, 567] width 23 height 23
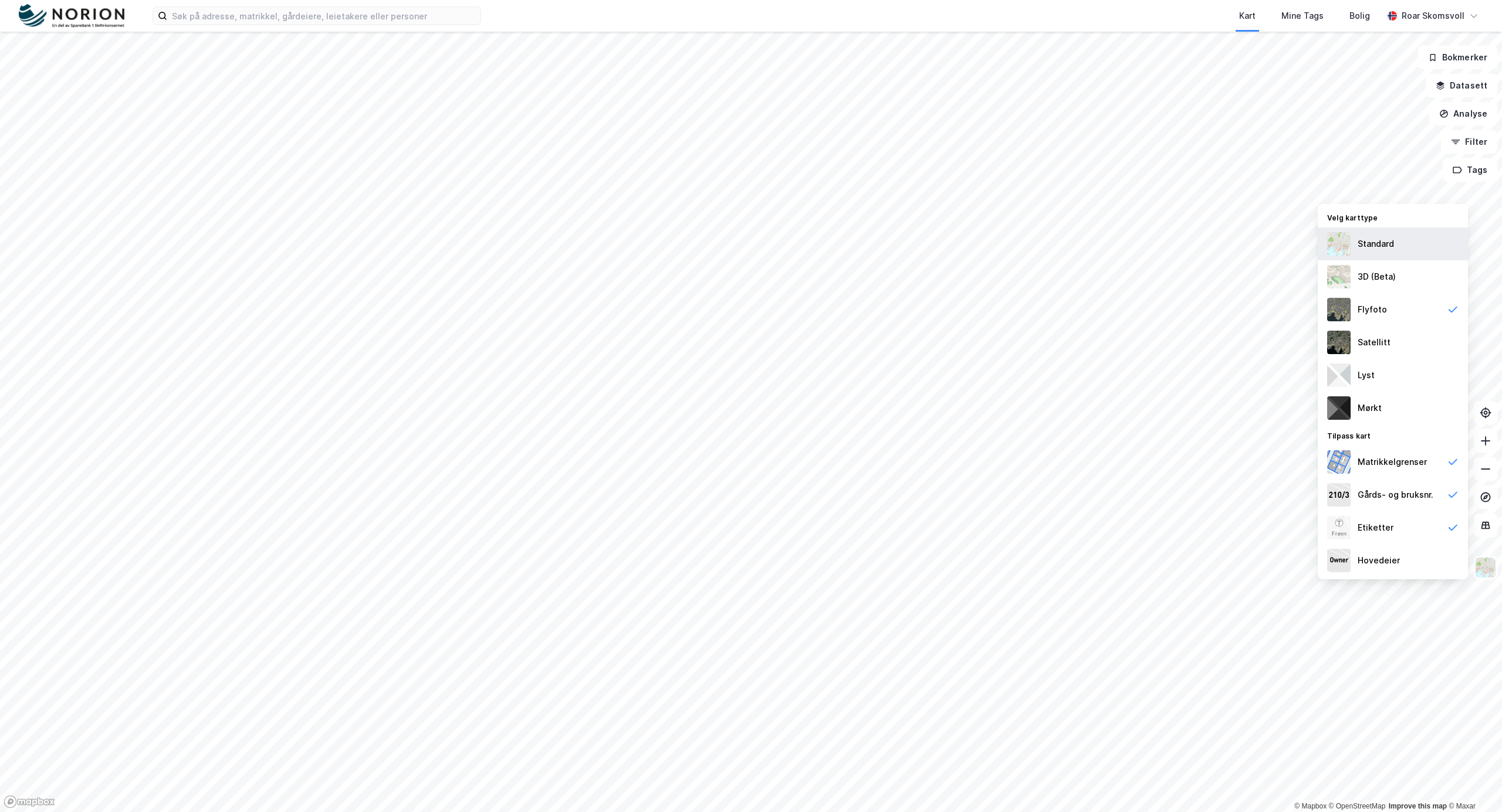
click at [1383, 242] on div "Standard" at bounding box center [1376, 244] width 36 height 14
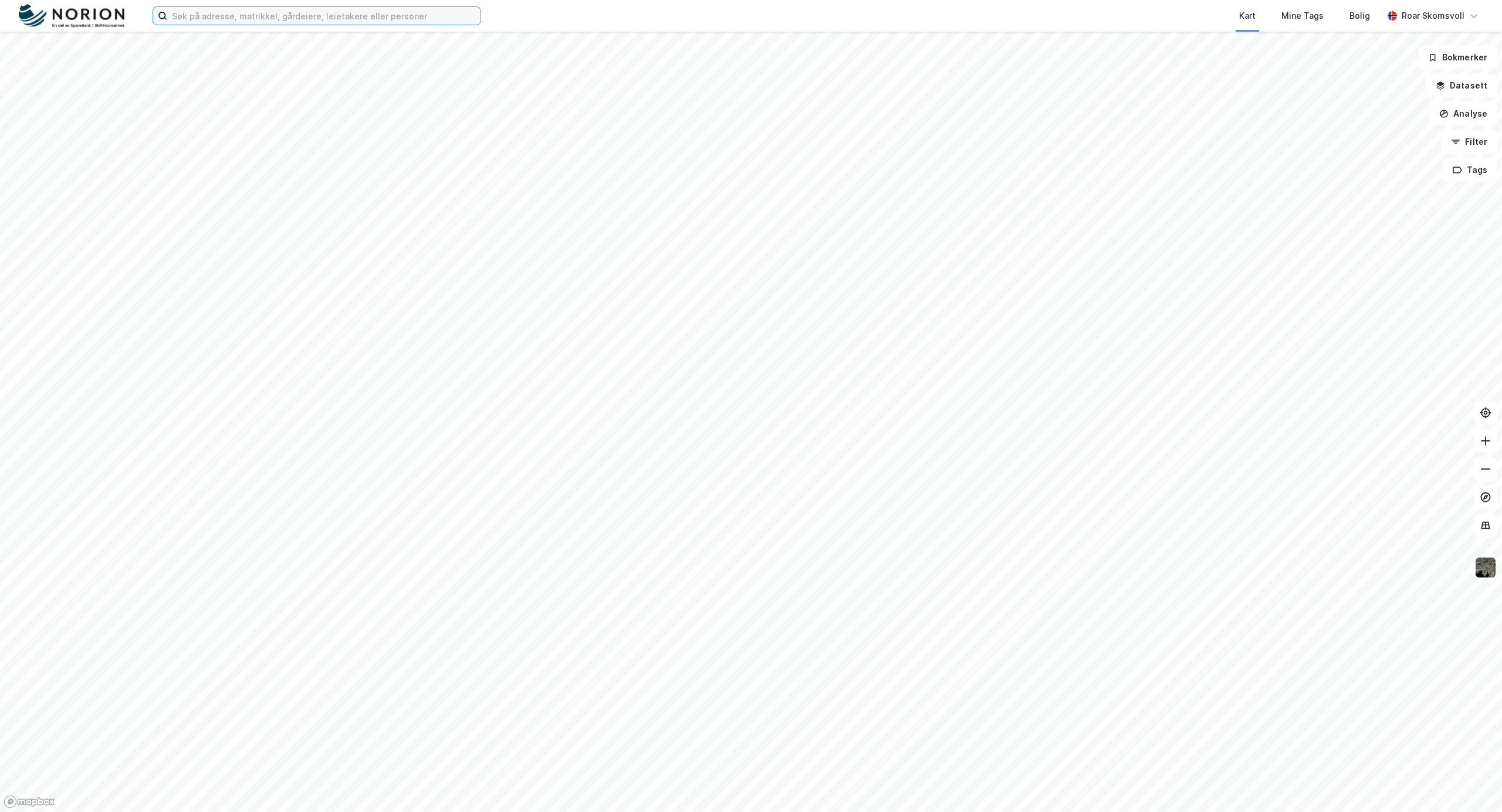
click at [221, 14] on input at bounding box center [324, 15] width 313 height 17
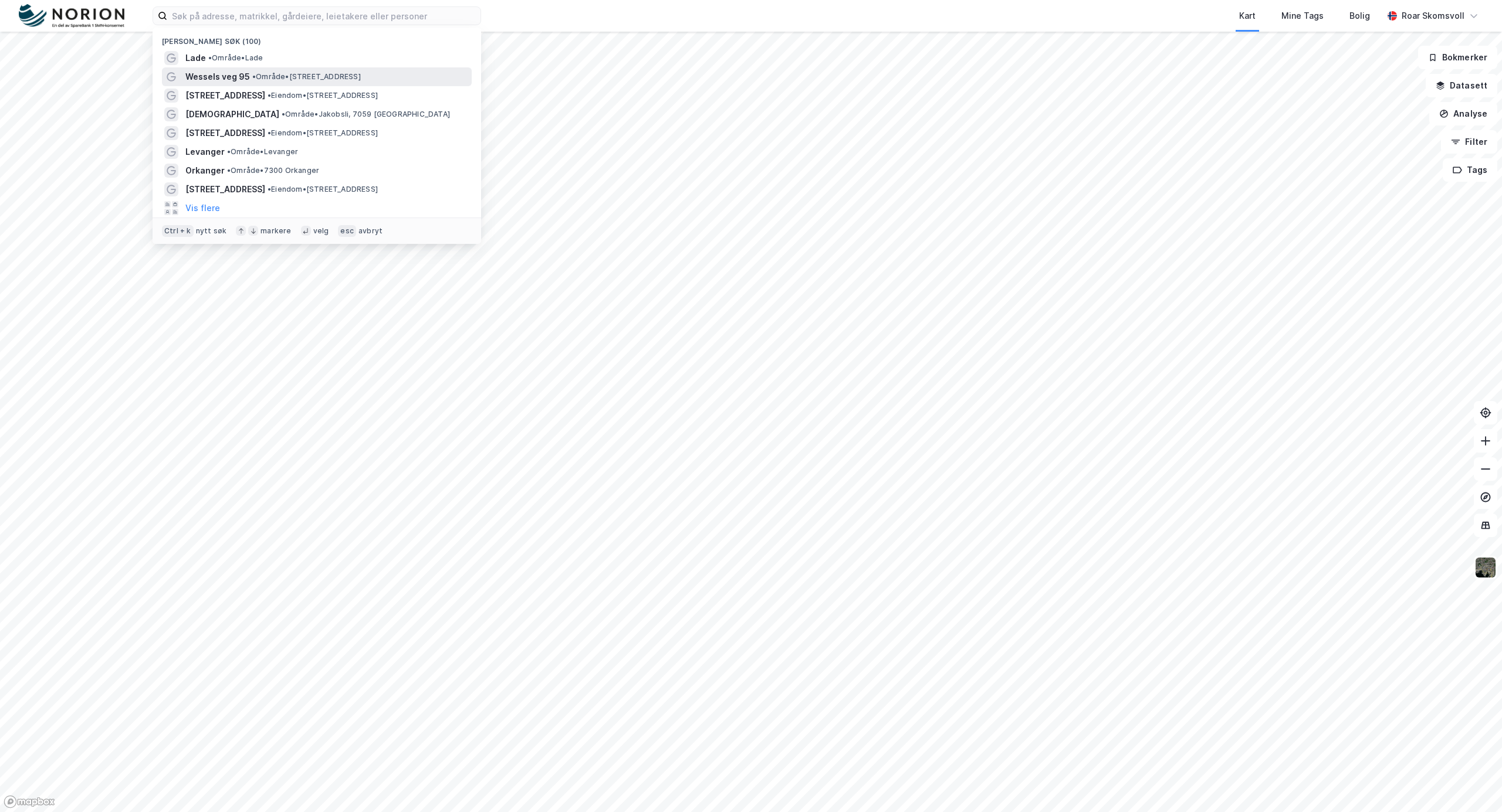
click at [212, 75] on span "Wessels veg 95" at bounding box center [217, 76] width 65 height 14
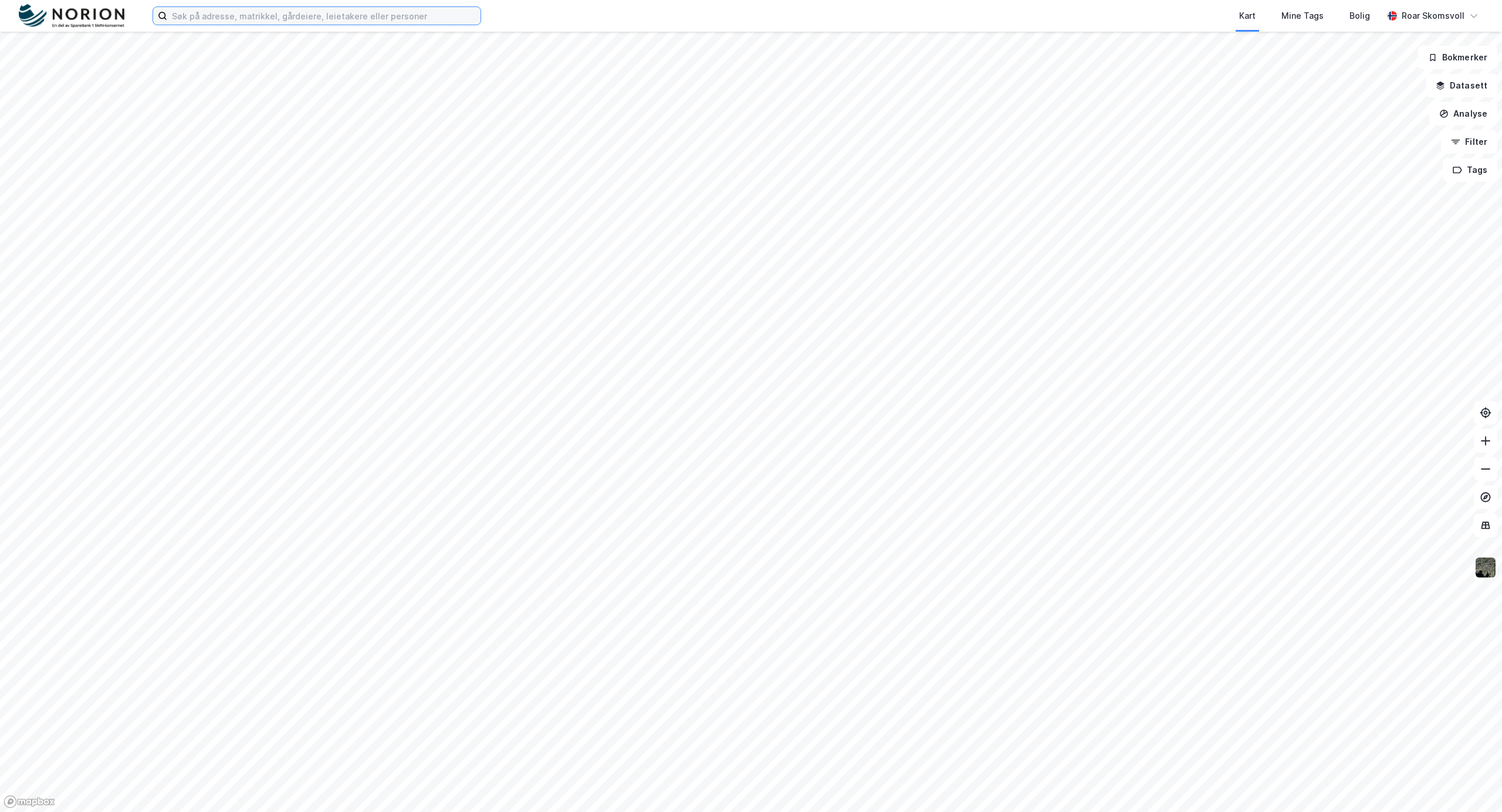
click at [246, 17] on input at bounding box center [324, 15] width 313 height 17
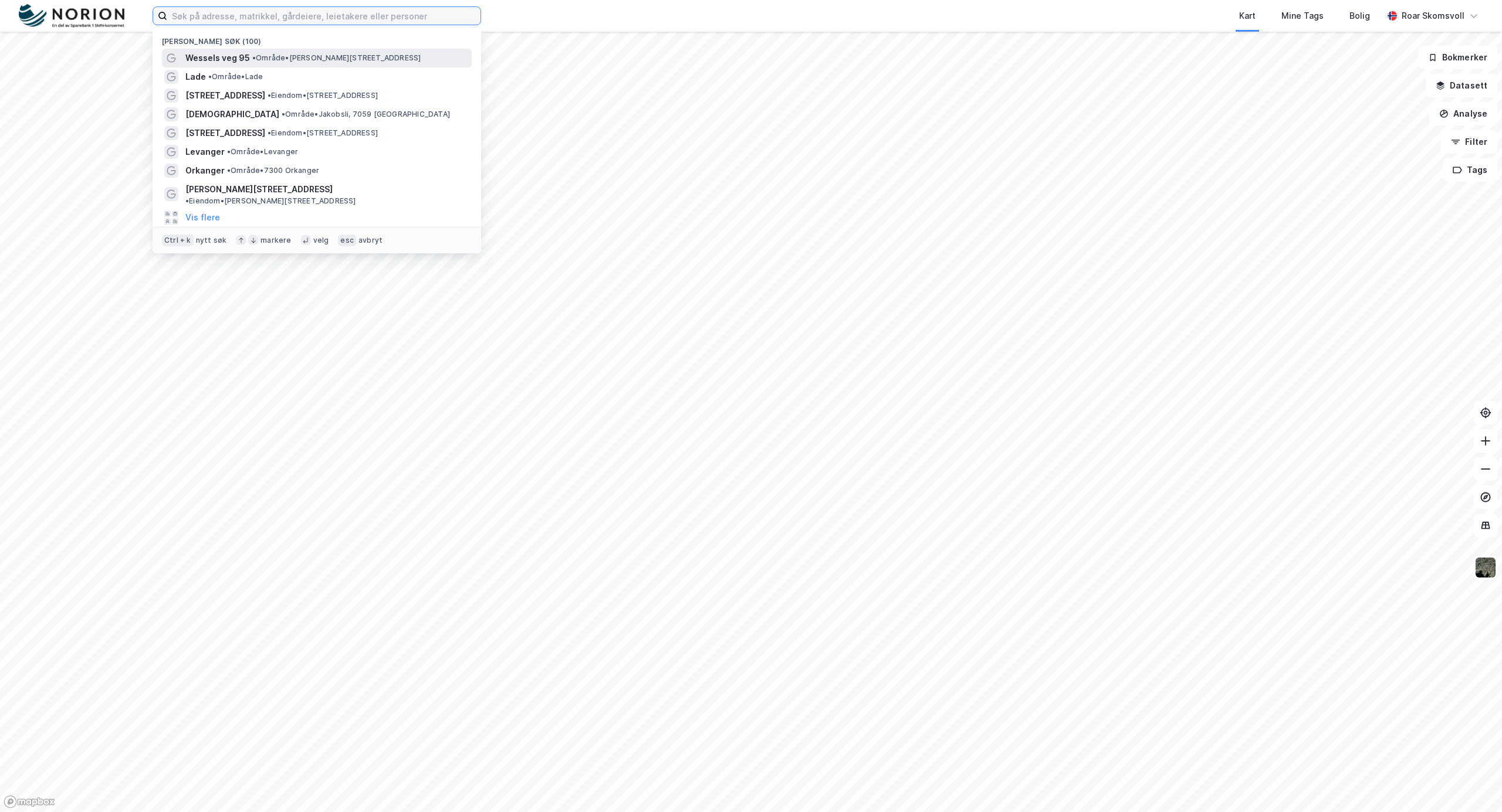
paste input "[STREET_ADDRESS]"
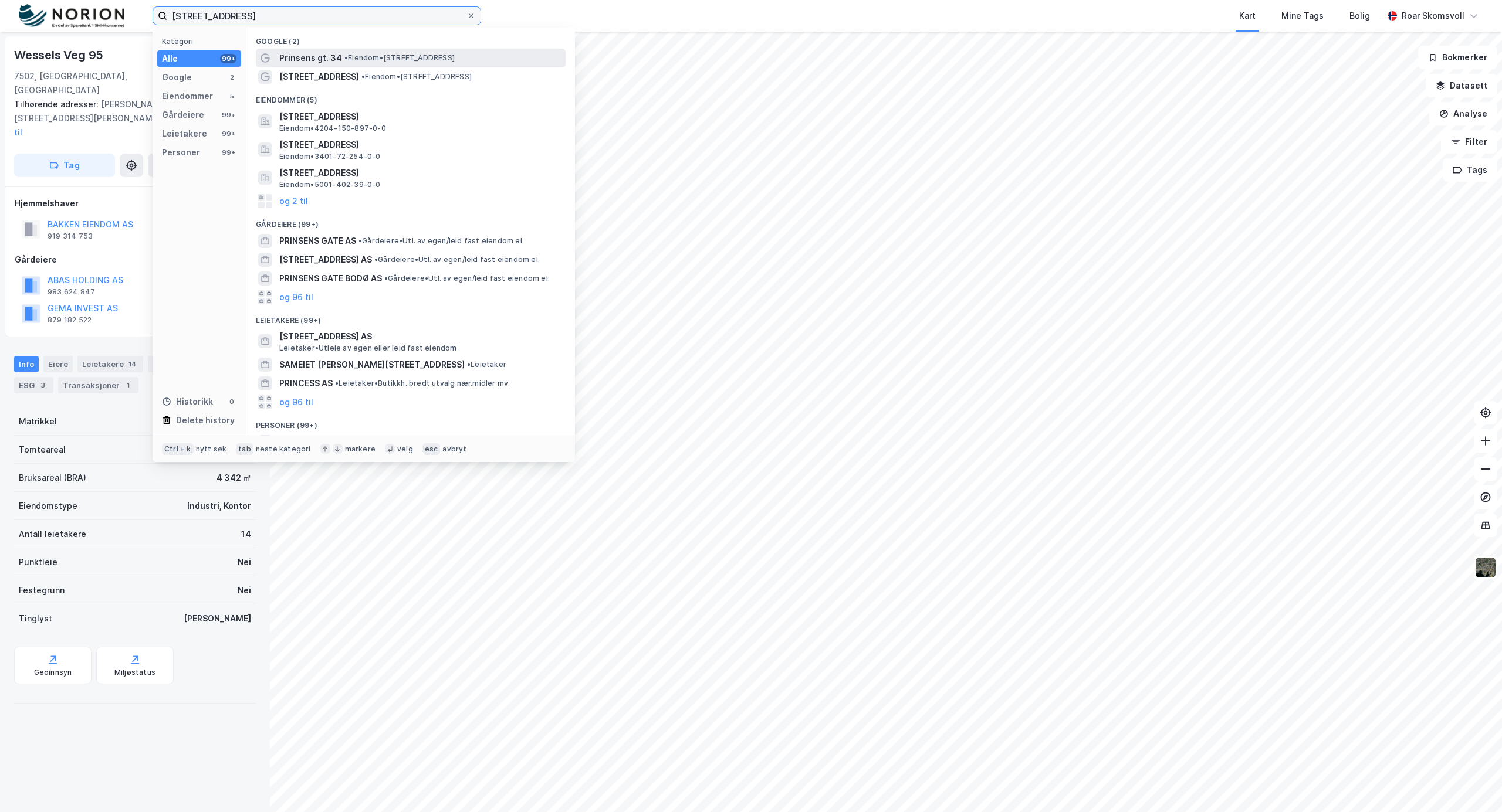
type input "[STREET_ADDRESS]"
click at [455, 55] on span "• Eiendom • [STREET_ADDRESS]" at bounding box center [399, 58] width 110 height 9
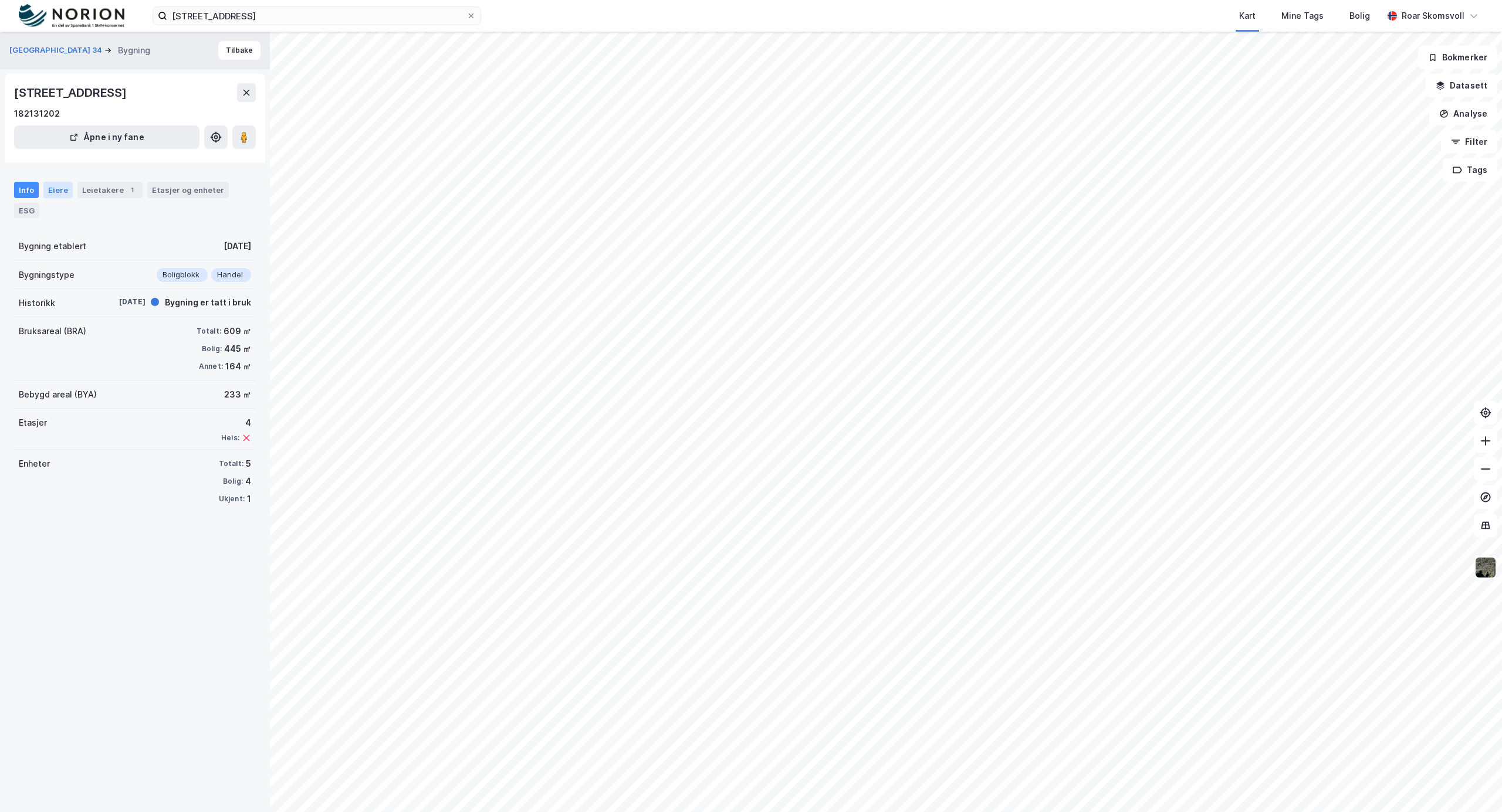
click at [48, 185] on div "Eiere" at bounding box center [58, 190] width 29 height 16
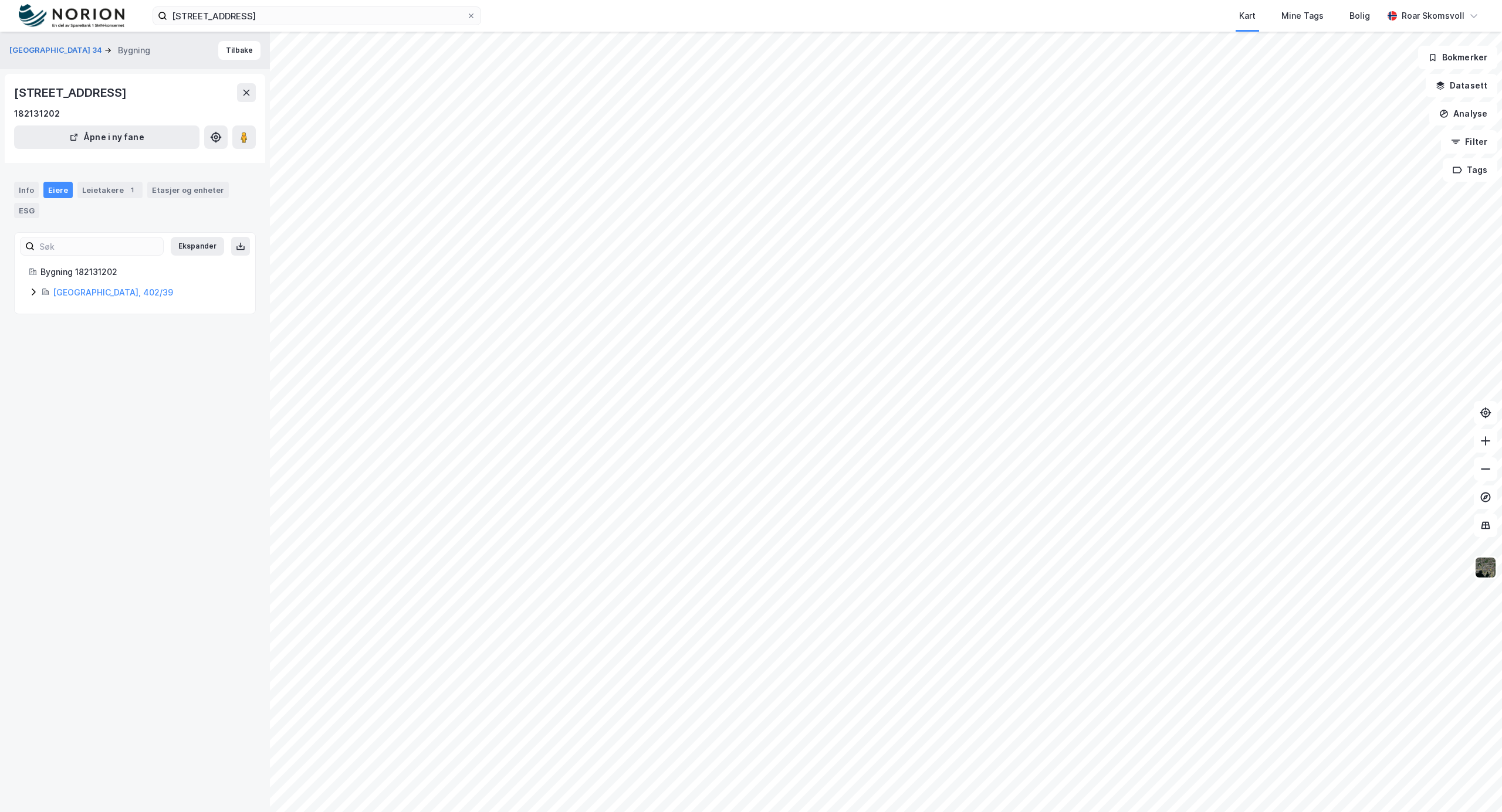
click at [34, 294] on icon at bounding box center [34, 292] width 9 height 9
click at [34, 271] on icon at bounding box center [34, 271] width 4 height 7
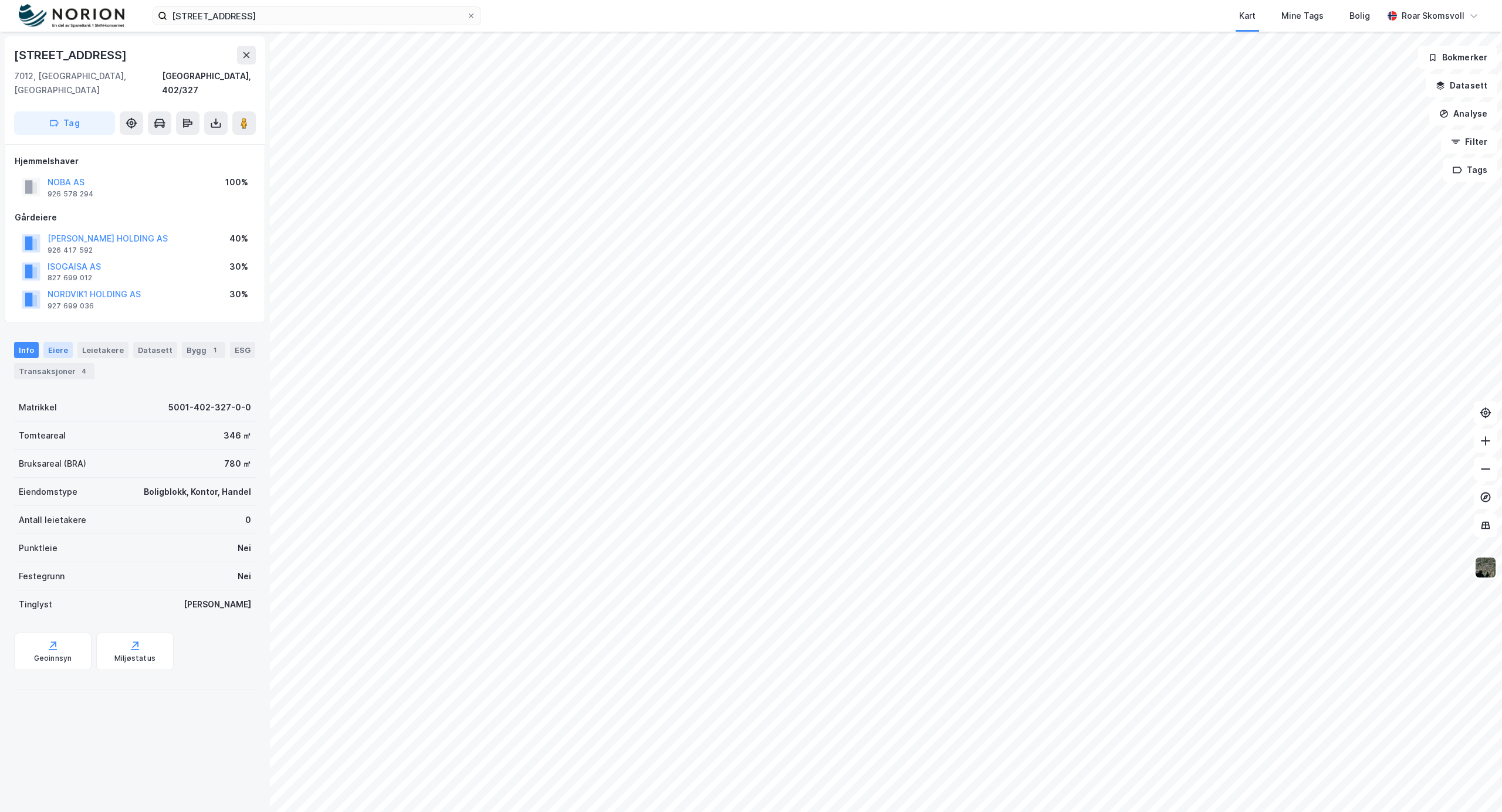
click at [57, 342] on div "Eiere" at bounding box center [58, 350] width 29 height 16
